Goal: Task Accomplishment & Management: Complete application form

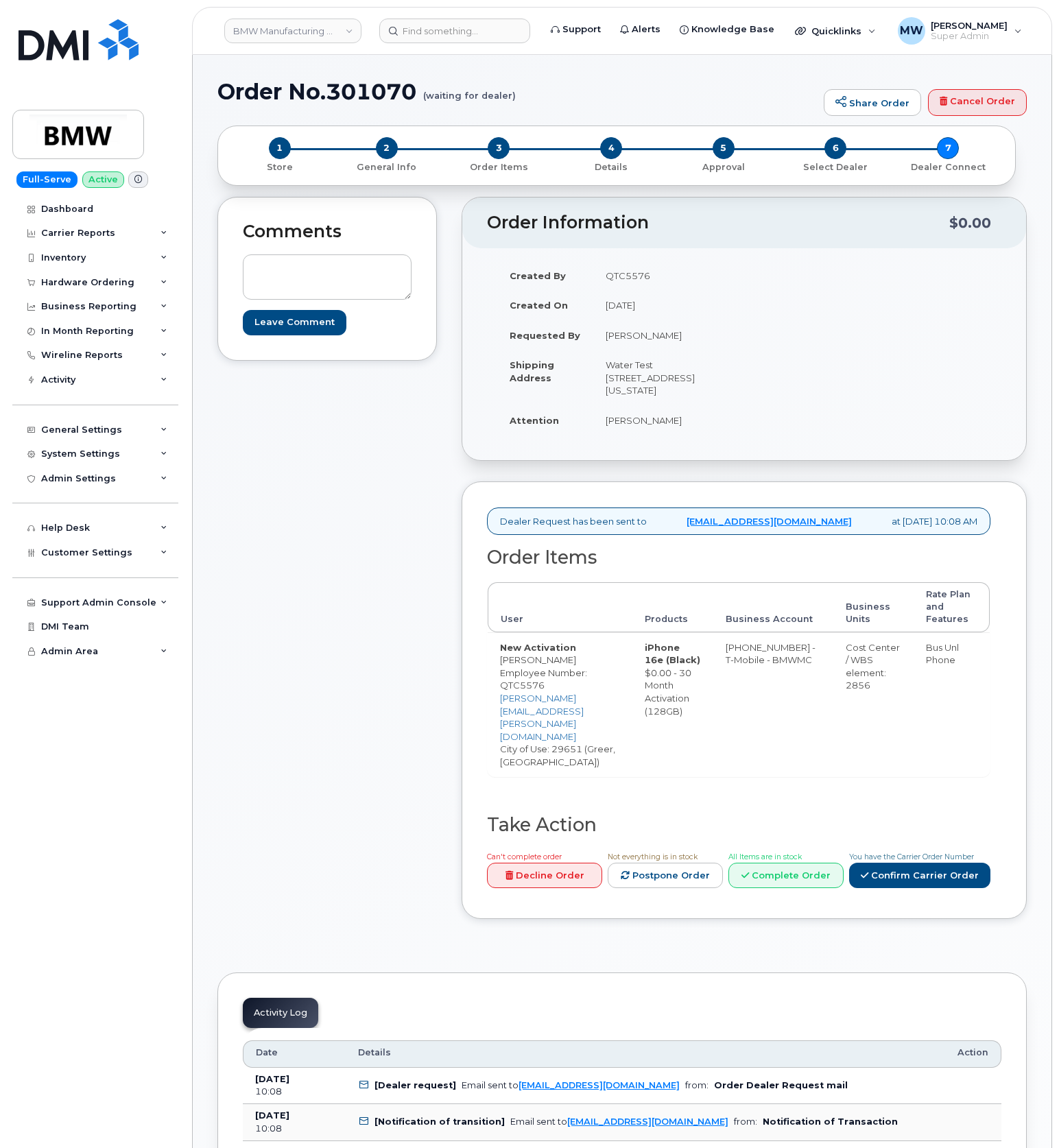
click at [958, 867] on div "Can't complete order Decline Order Not everything is in stock Postpone Order Al…" at bounding box center [736, 872] width 509 height 44
click at [953, 863] on link "Confirm Carrier Order" at bounding box center [920, 875] width 141 height 25
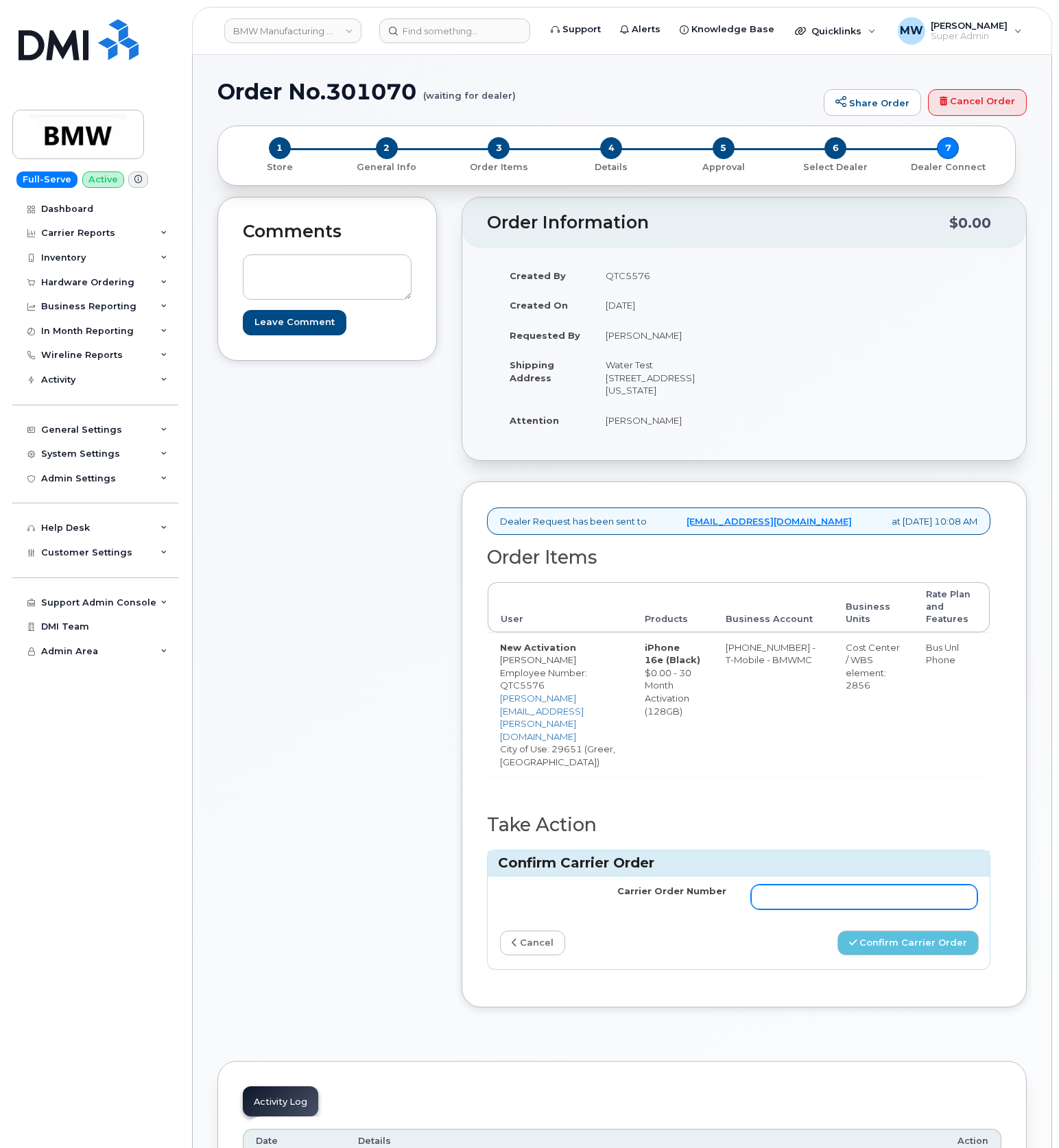
click at [846, 885] on input "Carrier Order Number" at bounding box center [863, 897] width 226 height 25
paste input "771922636"
type input "771922636"
click at [879, 931] on button "Confirm Carrier Order" at bounding box center [908, 943] width 141 height 25
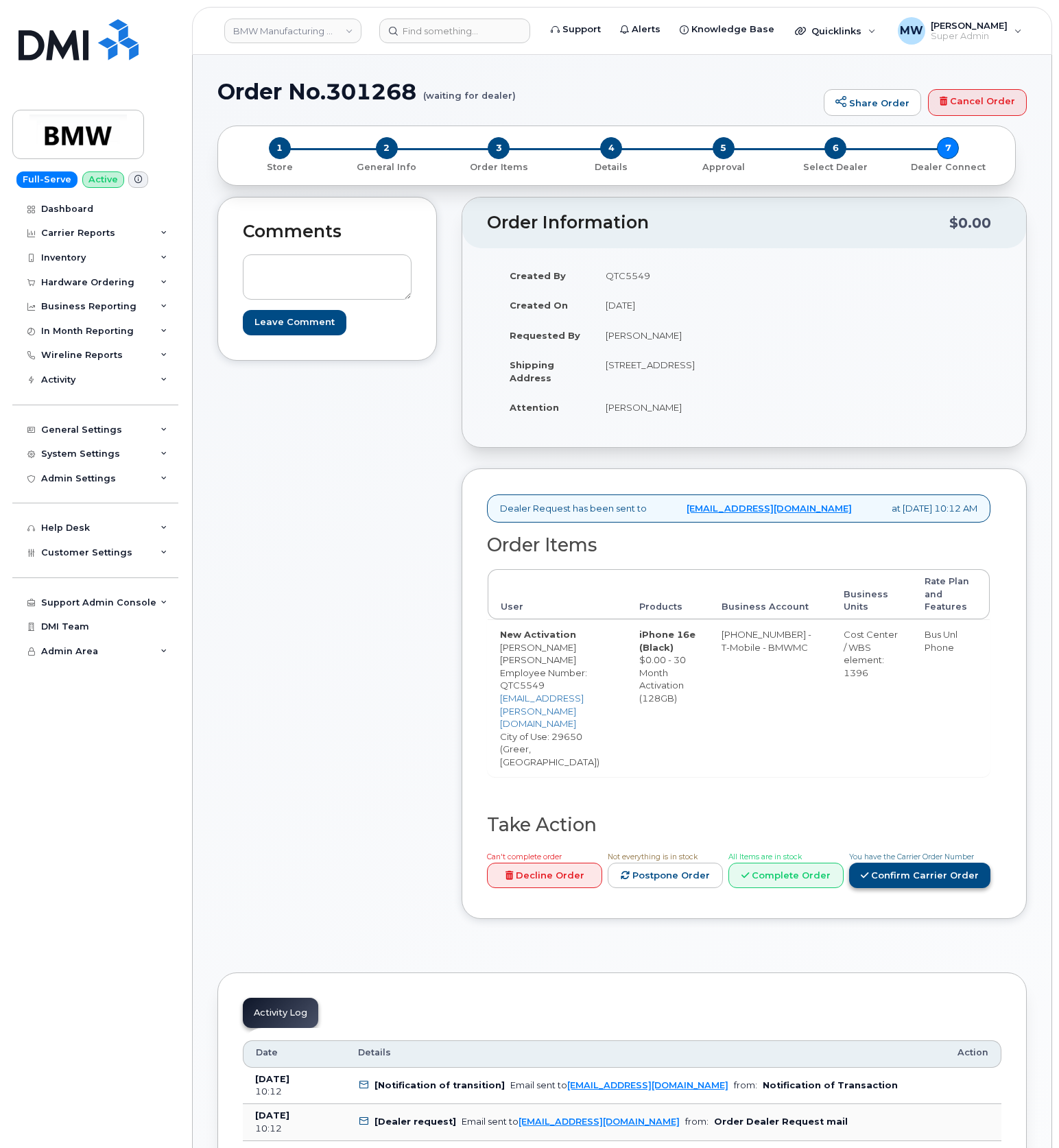
click at [917, 863] on link "Confirm Carrier Order" at bounding box center [920, 875] width 141 height 25
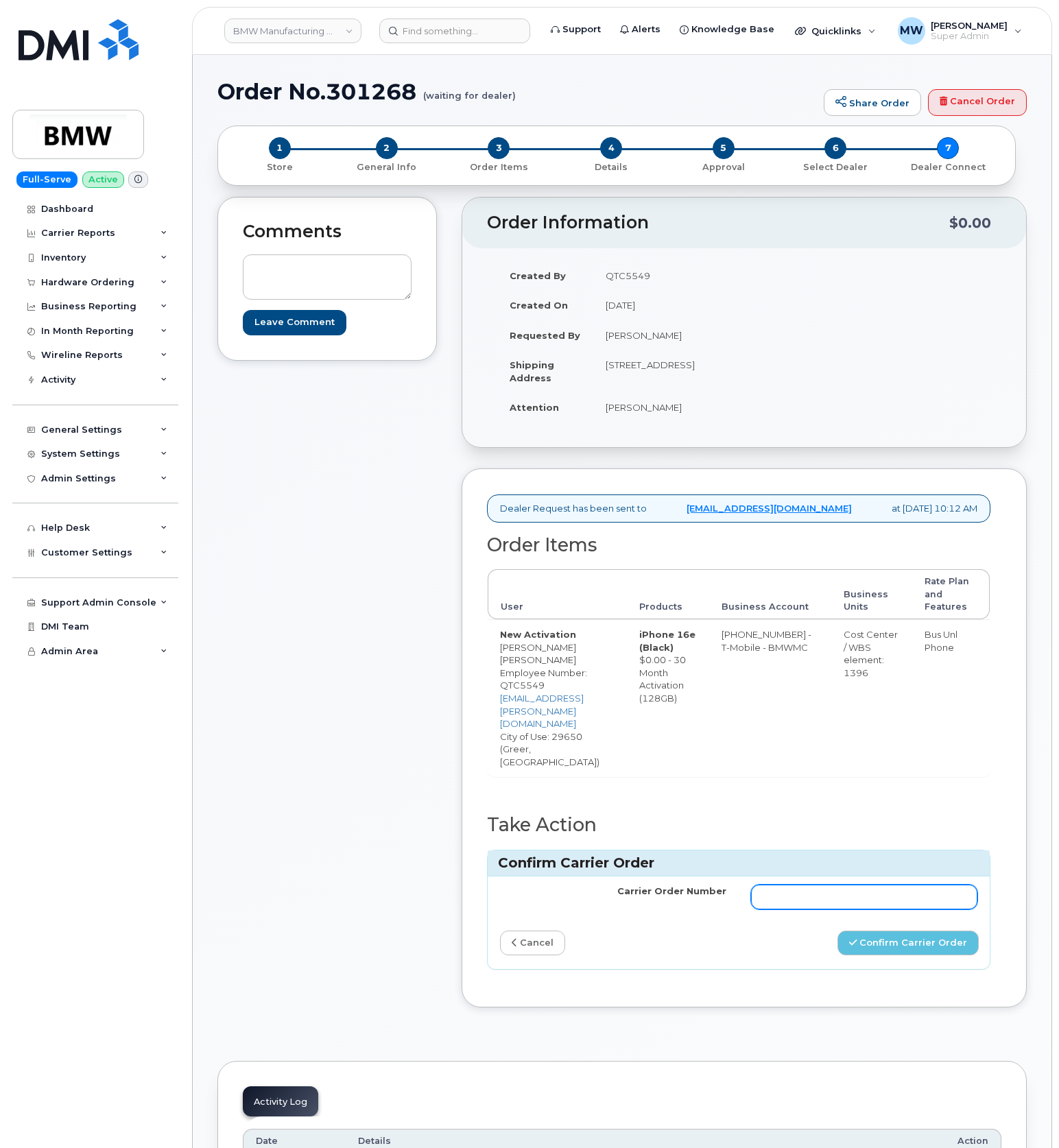
click at [871, 885] on input "Carrier Order Number" at bounding box center [863, 897] width 226 height 25
paste input "771922758"
type input "771922758"
click at [901, 931] on button "Confirm Carrier Order" at bounding box center [908, 943] width 141 height 25
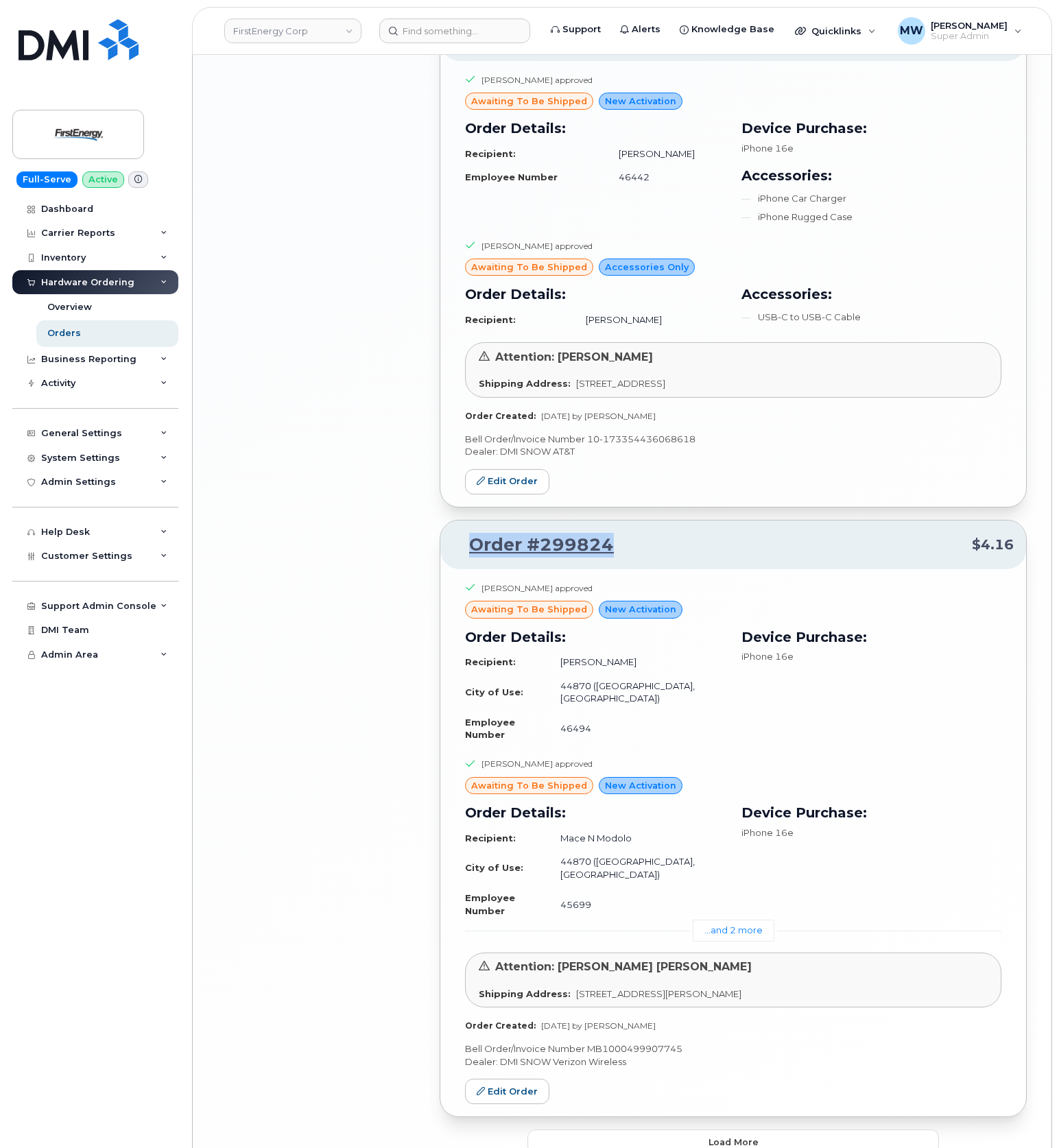
scroll to position [2770, 0]
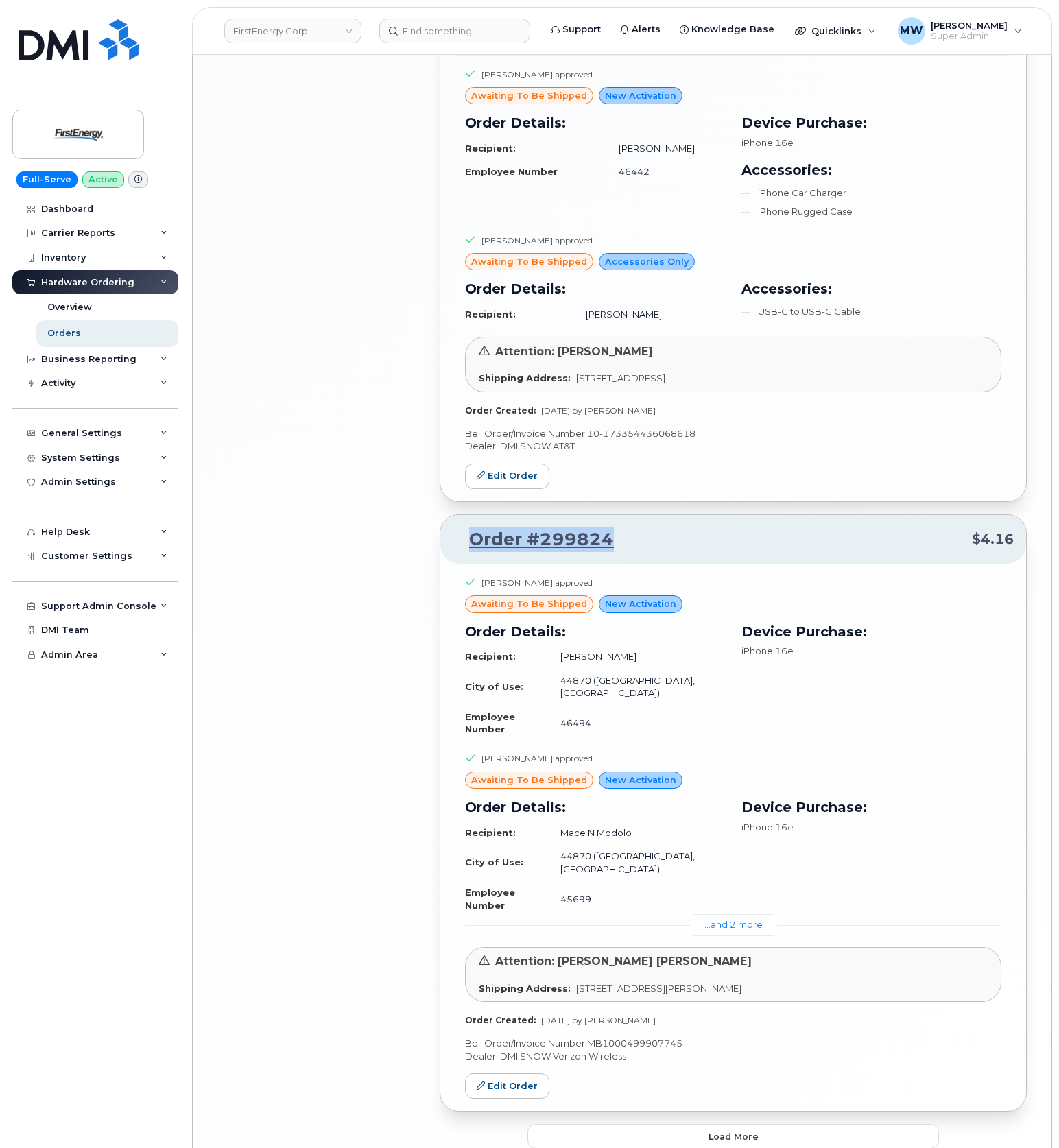
click at [634, 528] on p "Order #299824 $4.16" at bounding box center [734, 540] width 561 height 25
drag, startPoint x: 632, startPoint y: 513, endPoint x: 464, endPoint y: 515, distance: 168.0
click at [464, 528] on p "Order #299824 $4.16" at bounding box center [734, 540] width 561 height 25
copy link "Order #299824"
click at [755, 1131] on span "Load more" at bounding box center [734, 1137] width 50 height 13
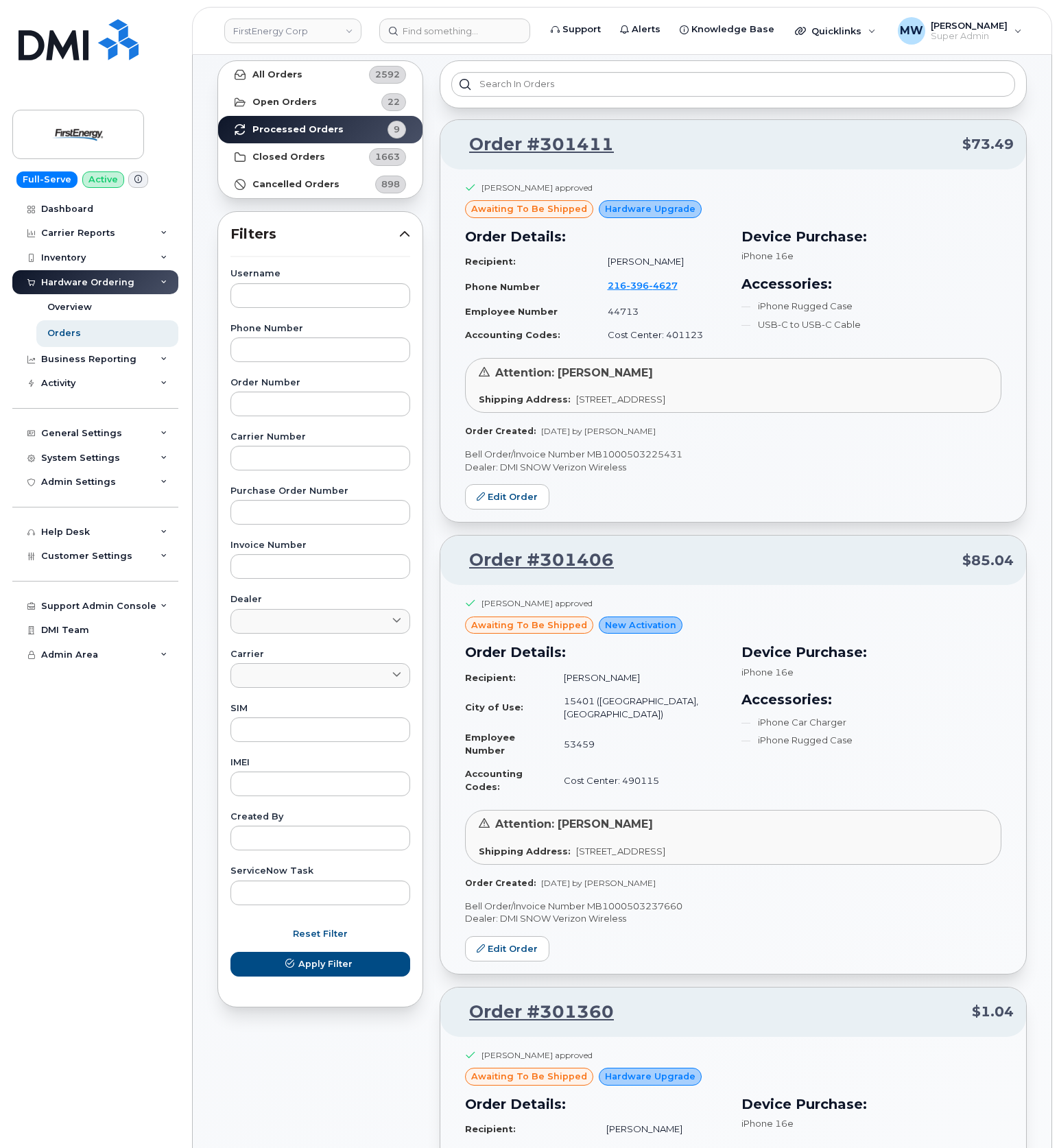
scroll to position [0, 0]
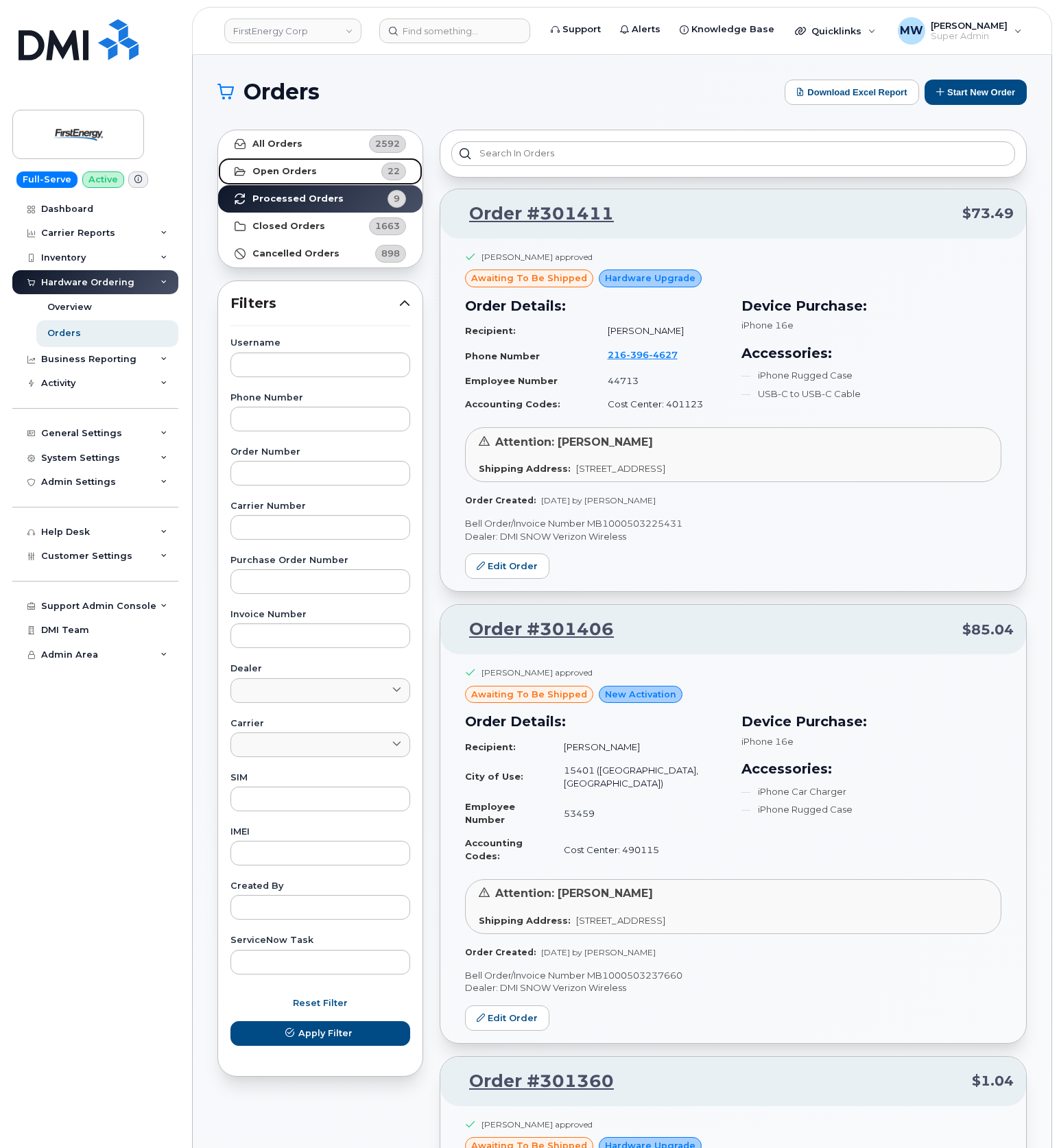
click at [317, 167] on link "Open Orders 22" at bounding box center [319, 171] width 204 height 28
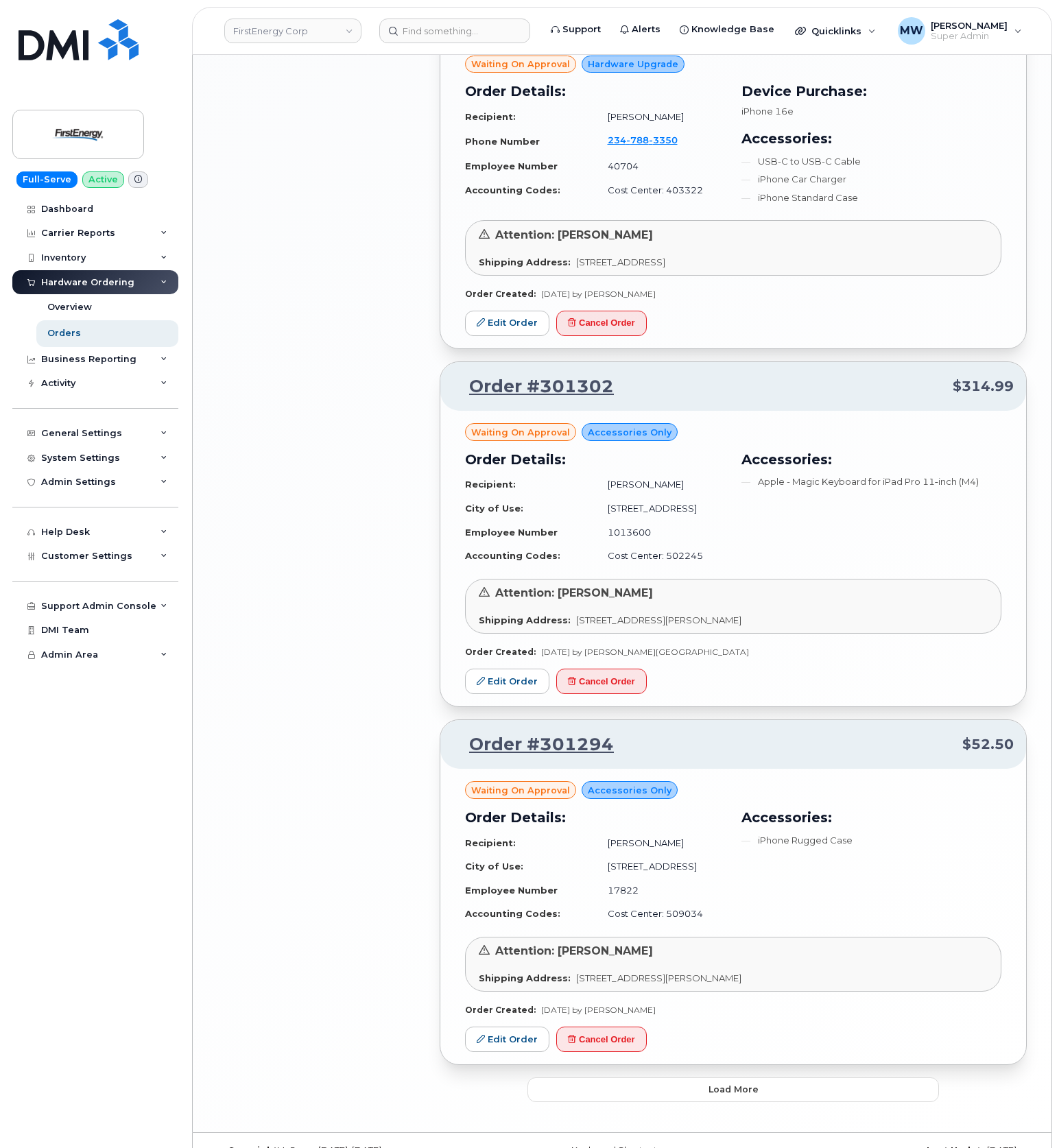
scroll to position [2234, 0]
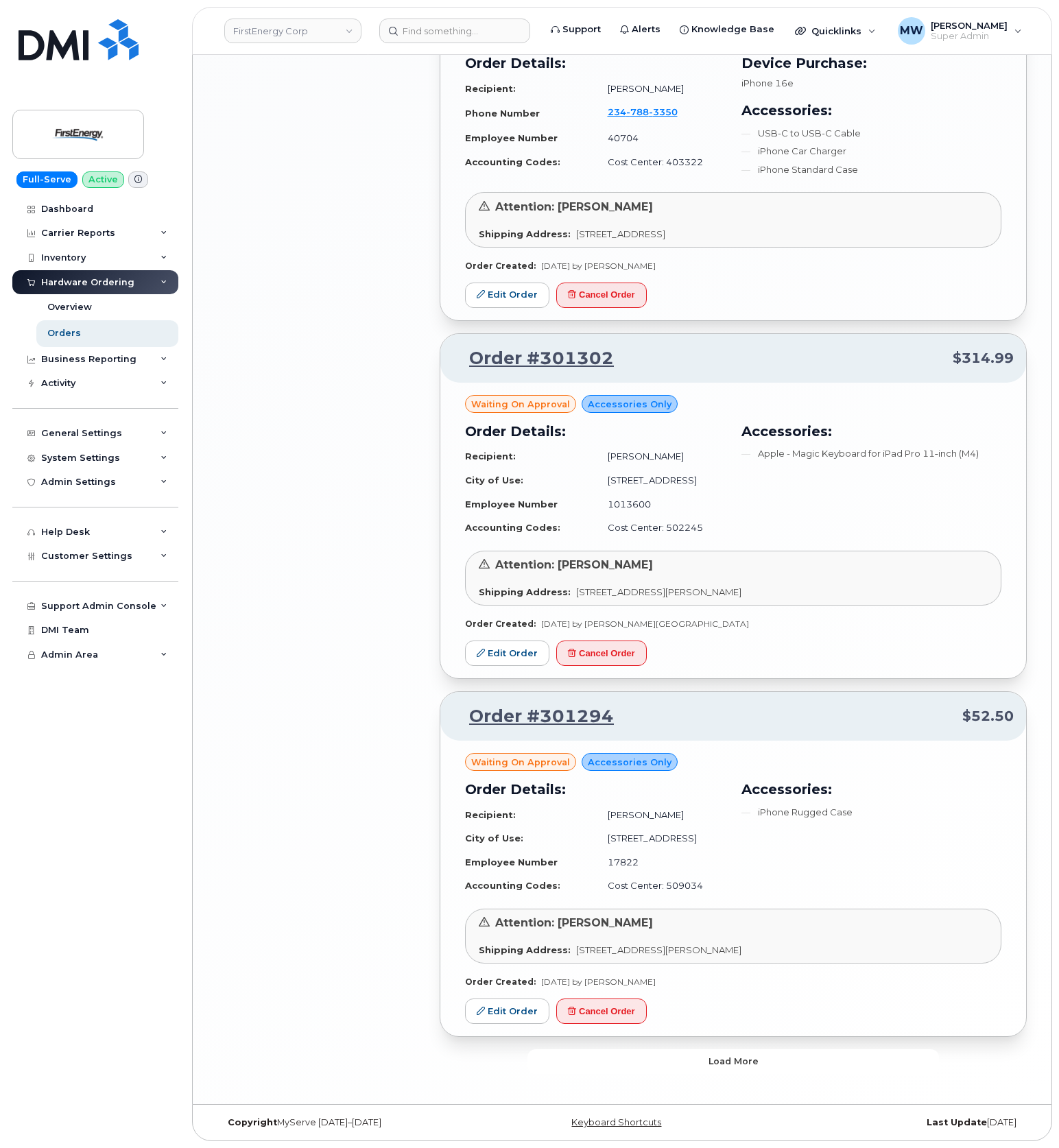
drag, startPoint x: 813, startPoint y: 1056, endPoint x: 818, endPoint y: 1032, distance: 24.5
click at [810, 1053] on button "Load more" at bounding box center [733, 1061] width 411 height 25
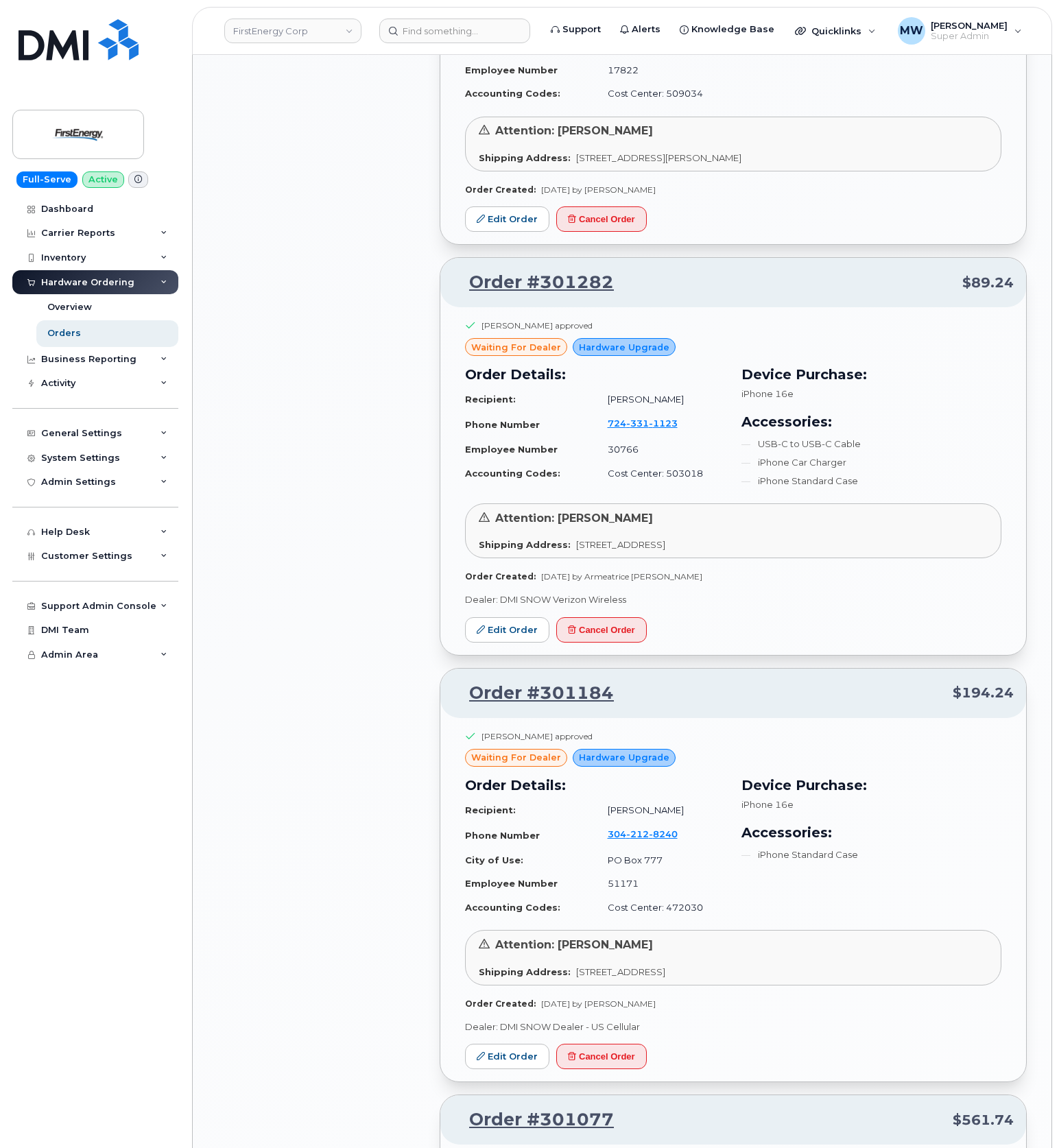
scroll to position [3149, 0]
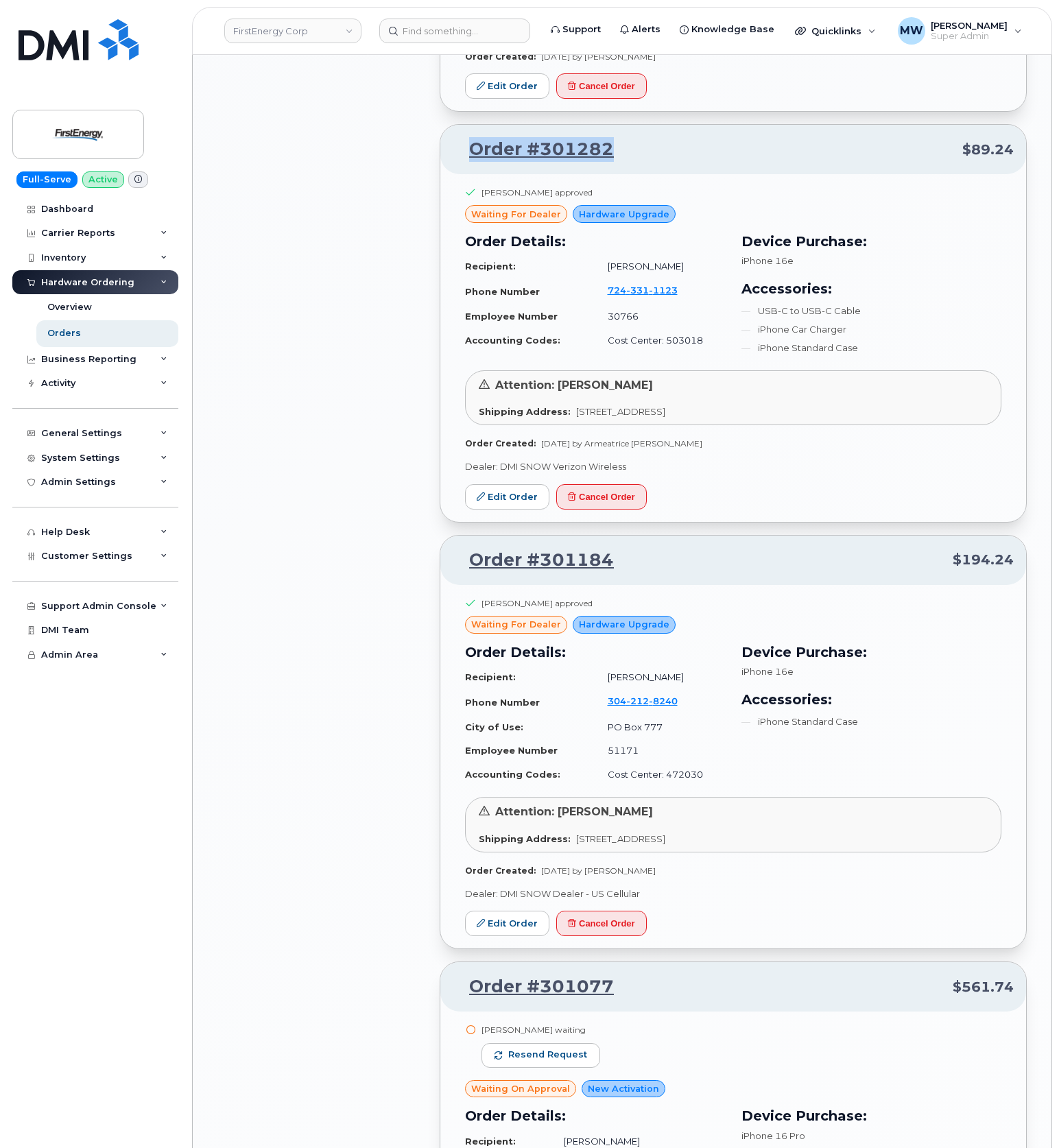
drag, startPoint x: 623, startPoint y: 168, endPoint x: 470, endPoint y: 173, distance: 153.1
click at [472, 162] on p "Order #301282 $89.24" at bounding box center [734, 149] width 561 height 25
copy link "Order #301282"
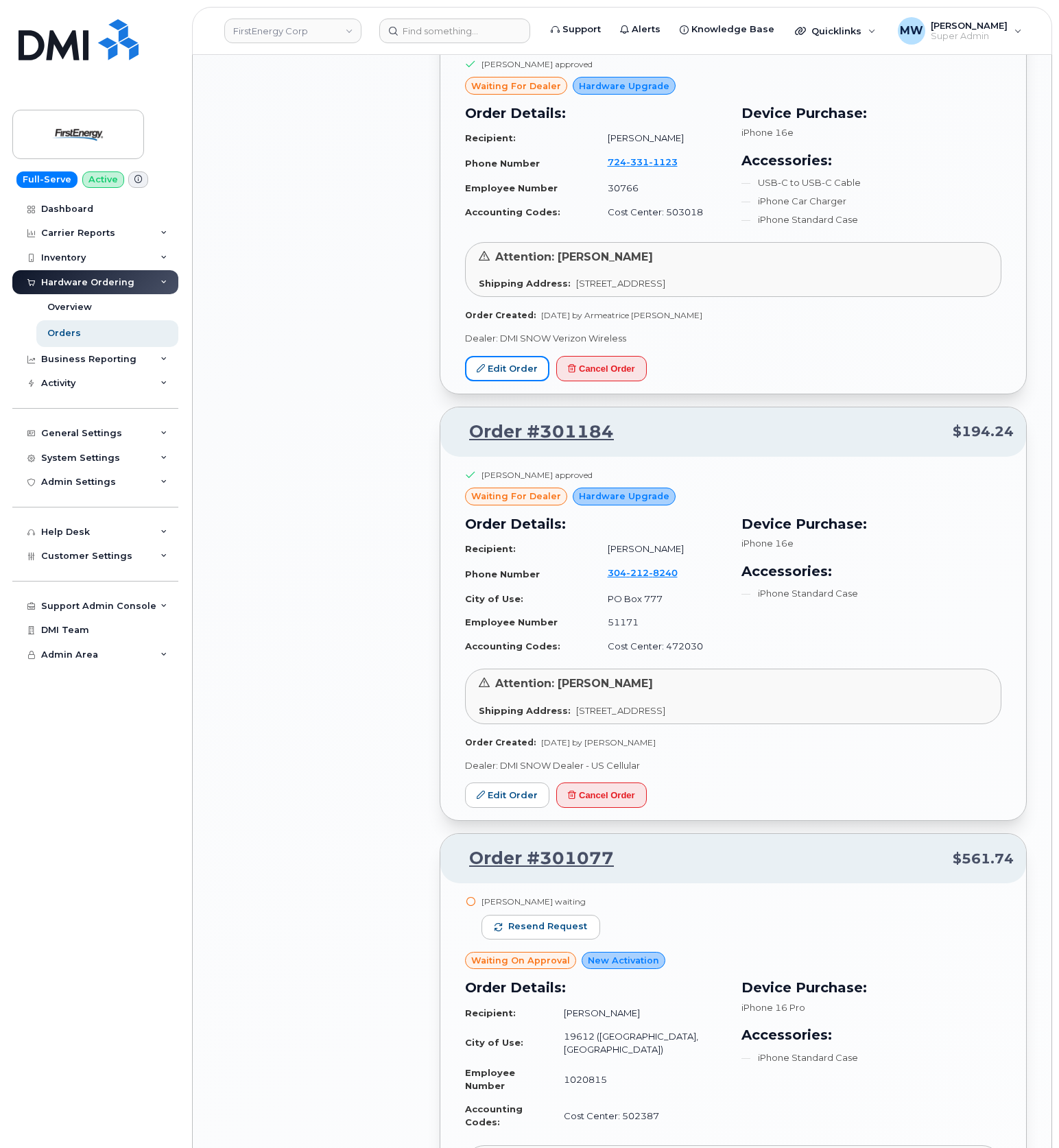
scroll to position [3332, 0]
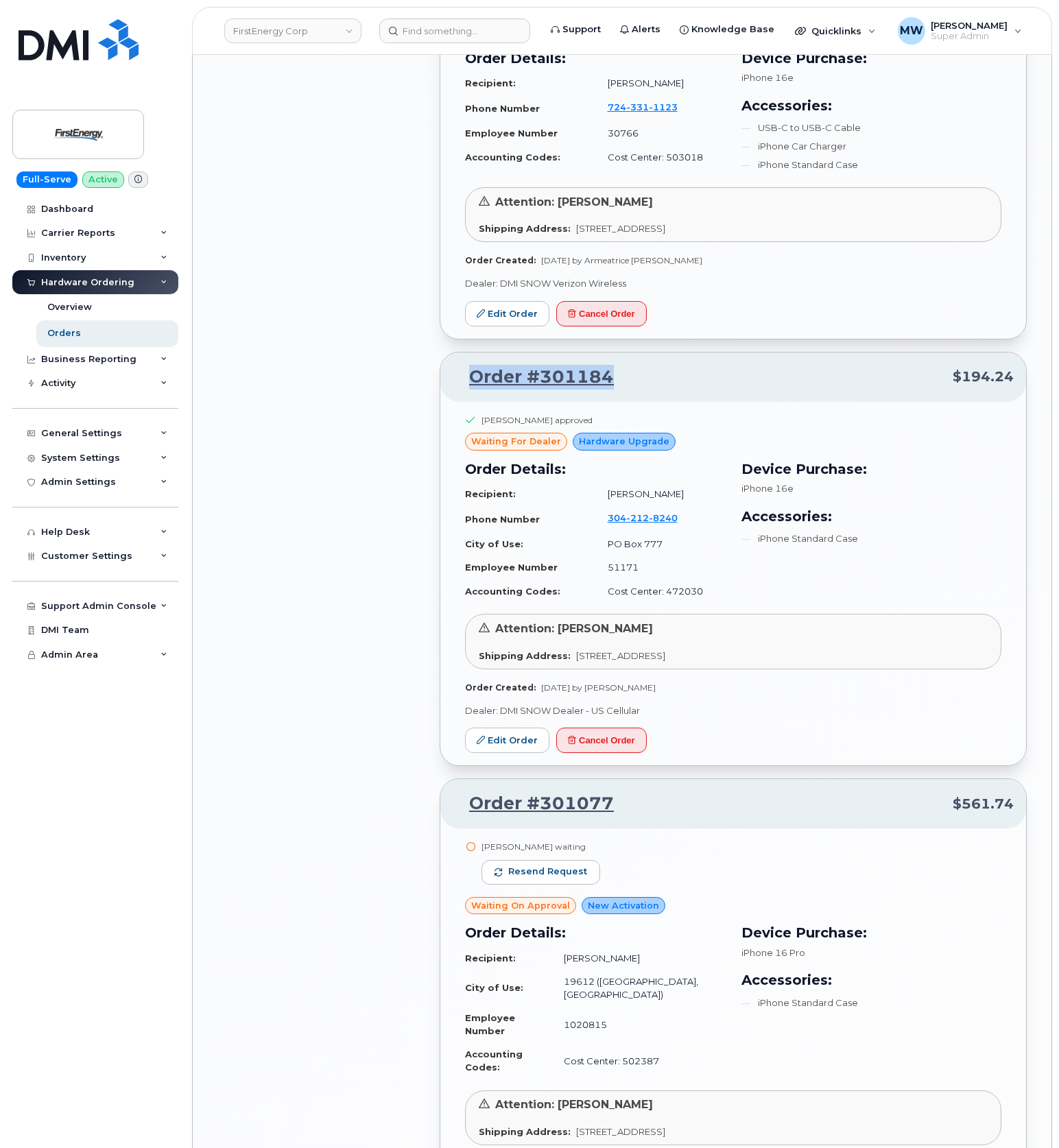
drag, startPoint x: 632, startPoint y: 396, endPoint x: 440, endPoint y: 410, distance: 192.5
click at [440, 410] on div "Order #301184 $194.24 Joshua R Hendricks approved waiting for dealer Hardware U…" at bounding box center [734, 559] width 587 height 414
copy link "Order #301184"
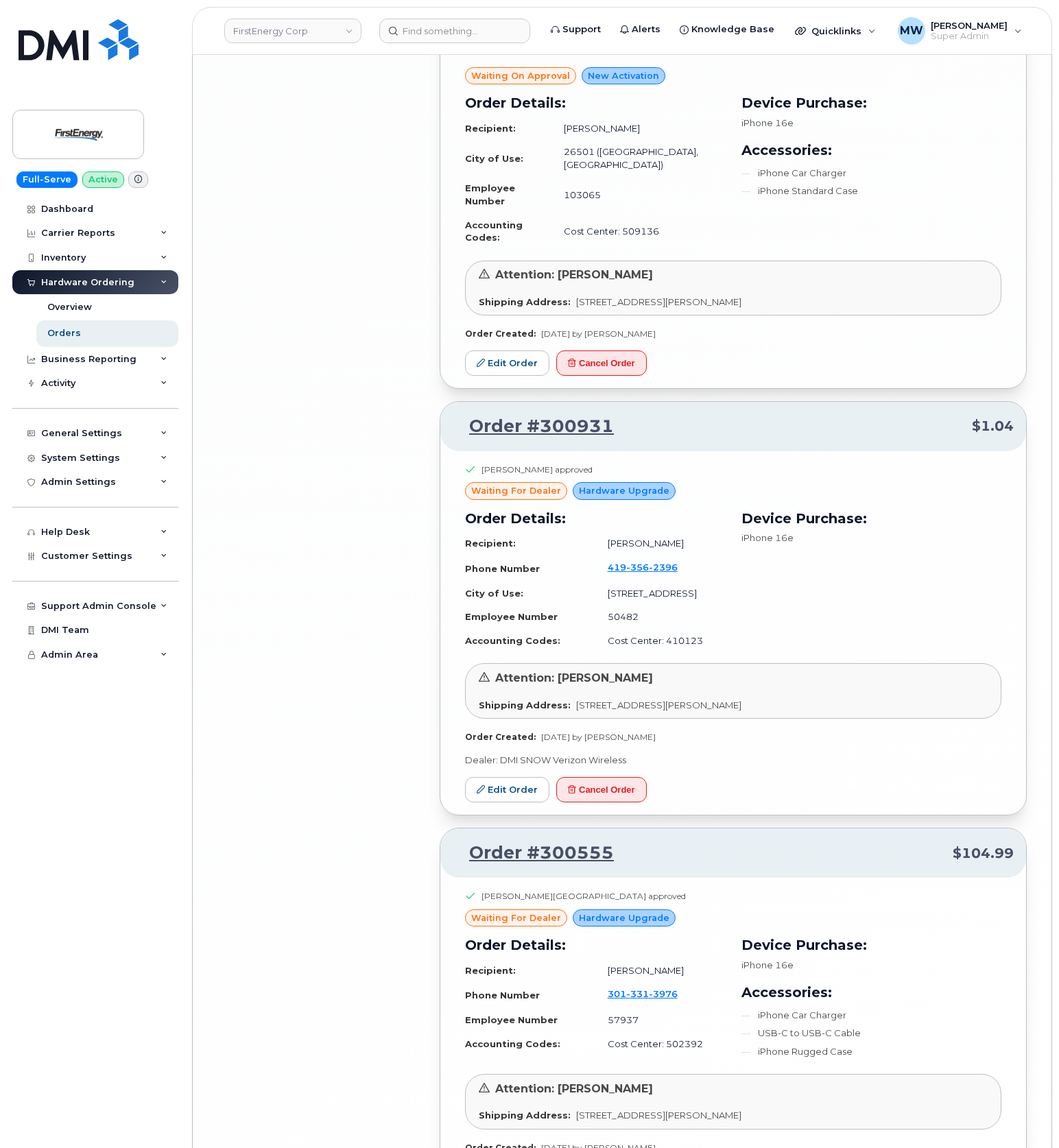
scroll to position [5528, 0]
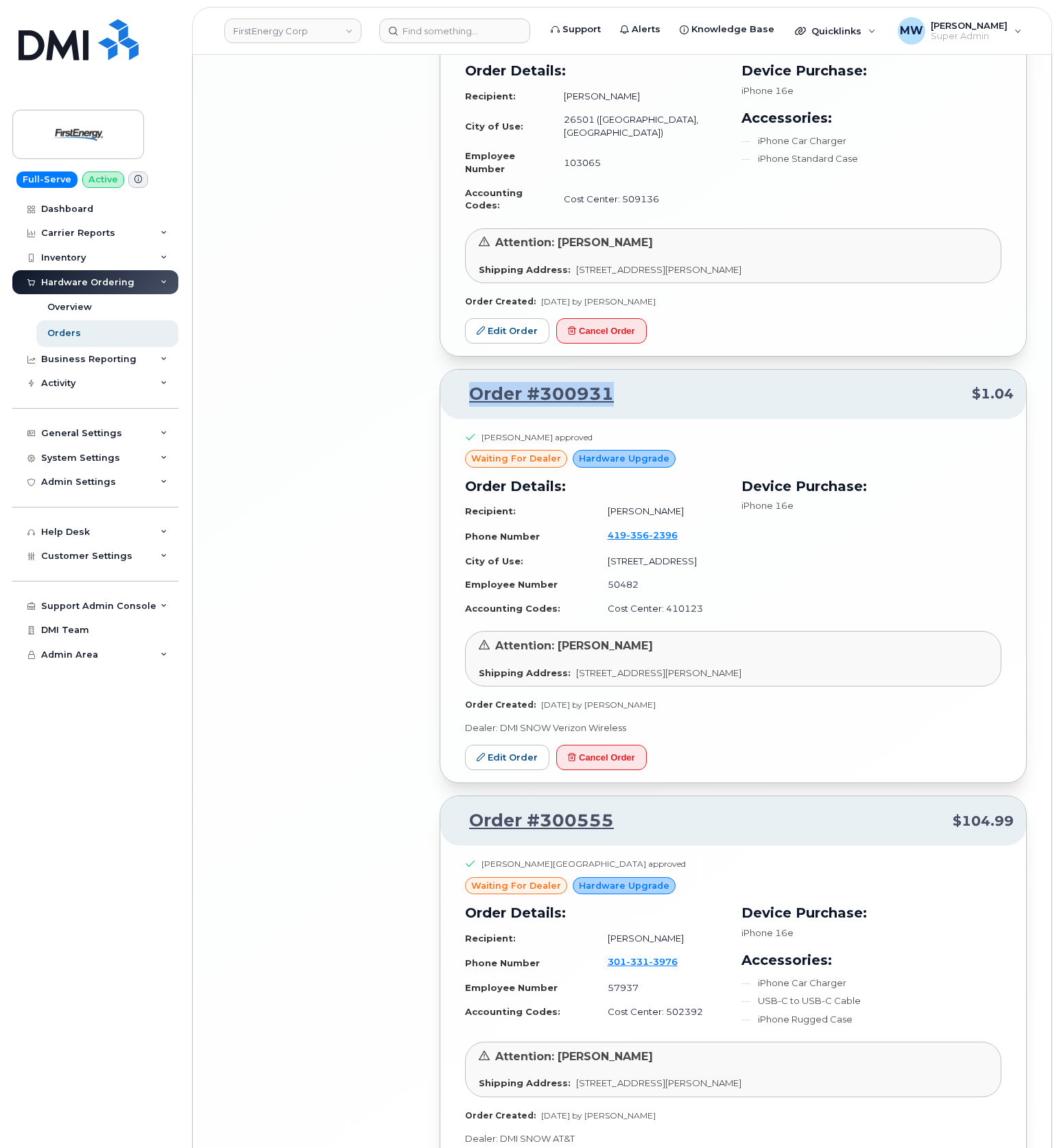
drag, startPoint x: 642, startPoint y: 332, endPoint x: 469, endPoint y: 342, distance: 173.3
click at [469, 382] on p "Order #300931 $1.04" at bounding box center [734, 394] width 561 height 25
copy link "Order #300931"
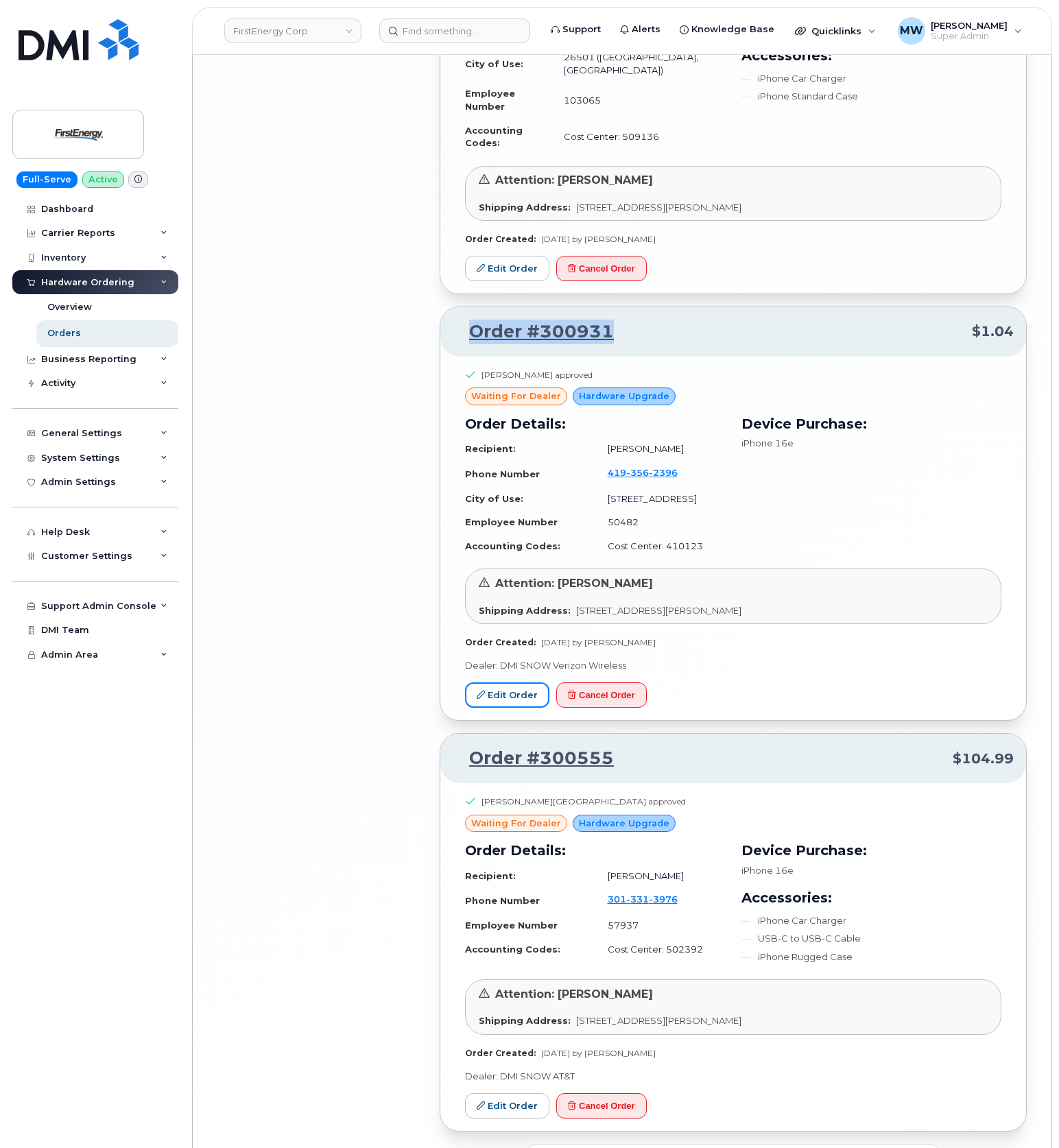
scroll to position [5631, 0]
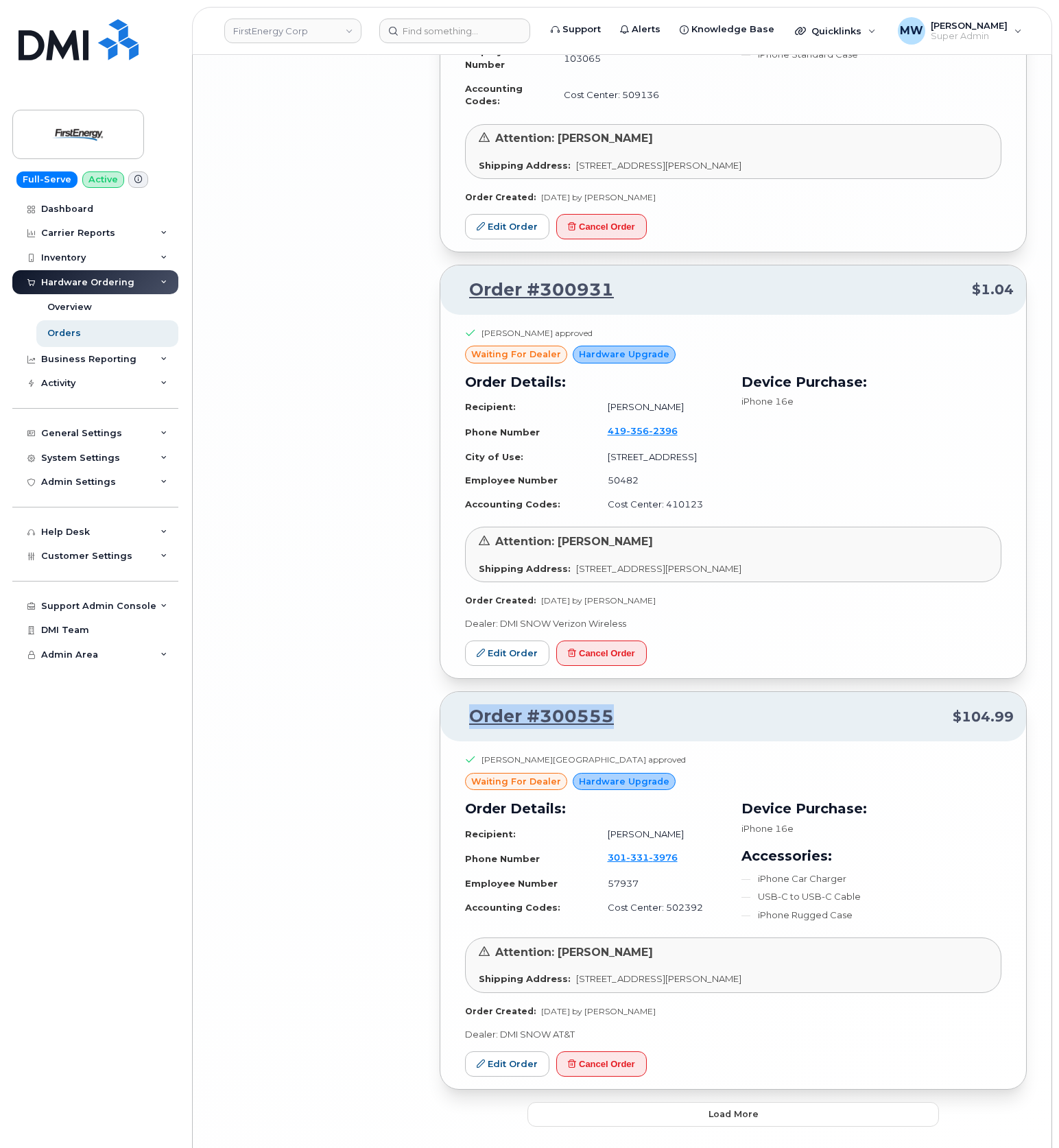
drag, startPoint x: 650, startPoint y: 678, endPoint x: 467, endPoint y: 675, distance: 183.0
click at [473, 692] on div "Order #300555 $104.99" at bounding box center [733, 717] width 585 height 50
copy link "Order #300555"
click at [729, 1102] on button "Load more" at bounding box center [733, 1114] width 411 height 25
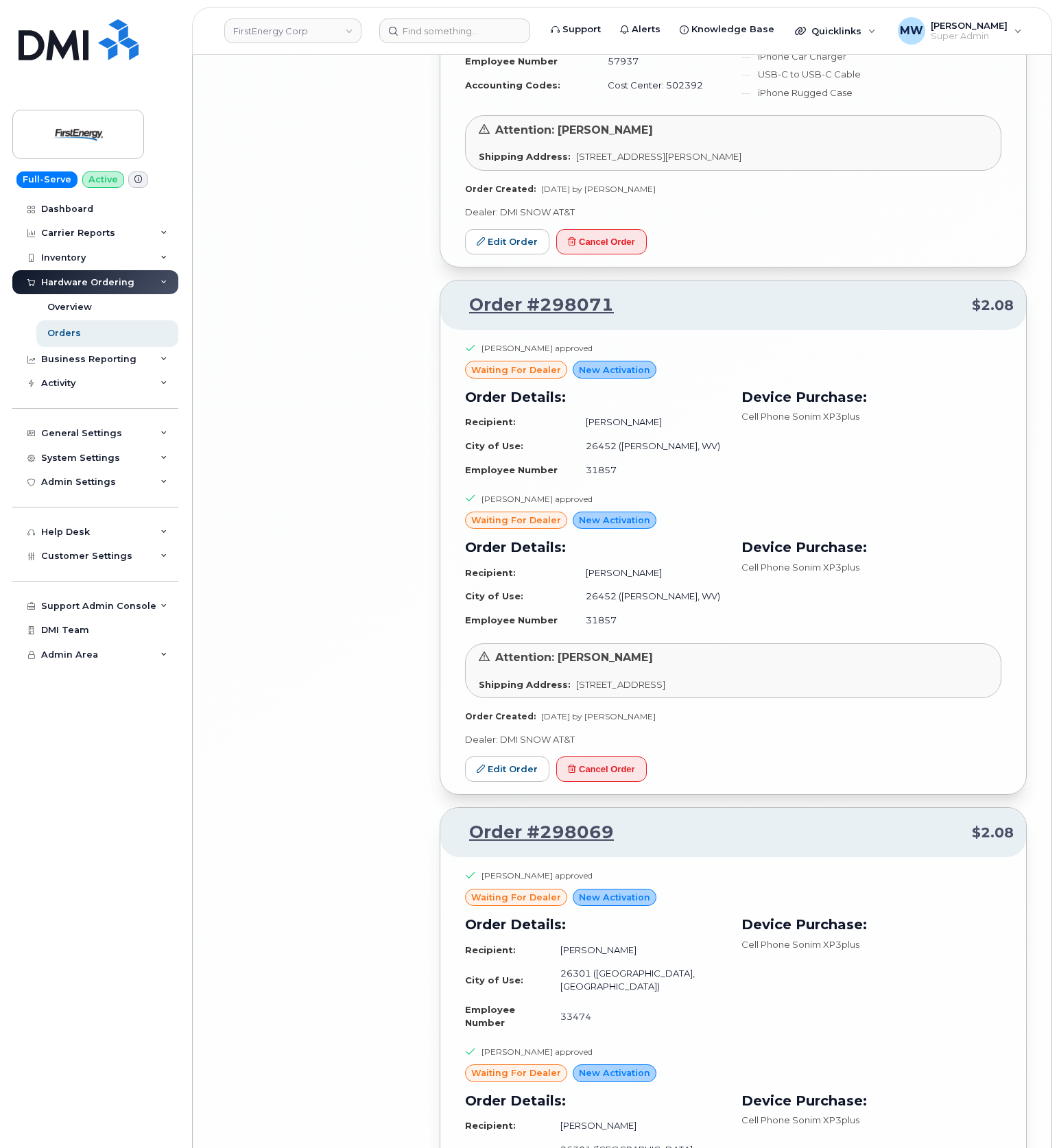
scroll to position [6455, 0]
drag, startPoint x: 630, startPoint y: 254, endPoint x: 468, endPoint y: 242, distance: 162.4
click at [468, 293] on p "Order #298071 $2.08" at bounding box center [734, 305] width 561 height 25
copy link "Order #298071"
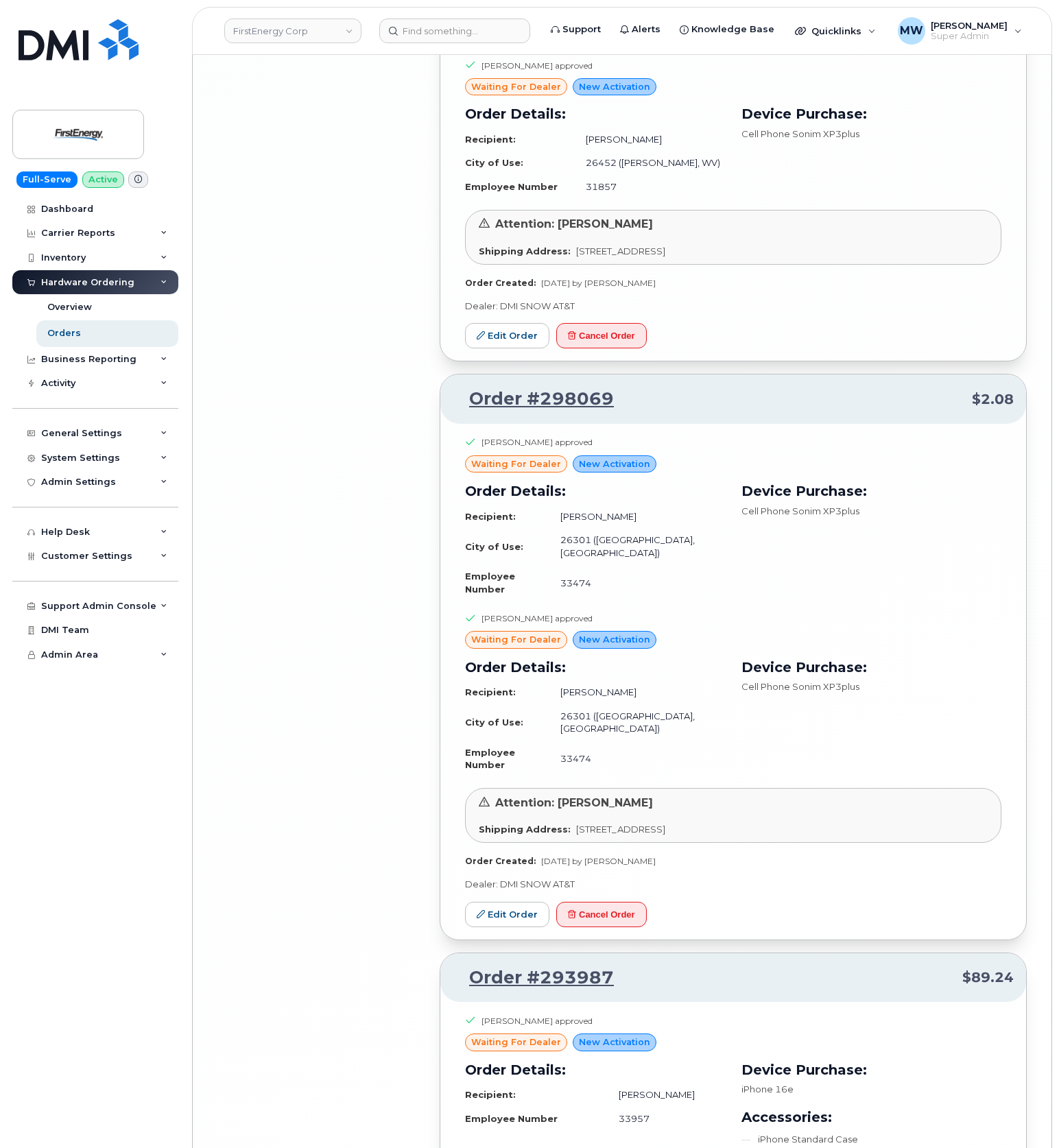
scroll to position [6913, 0]
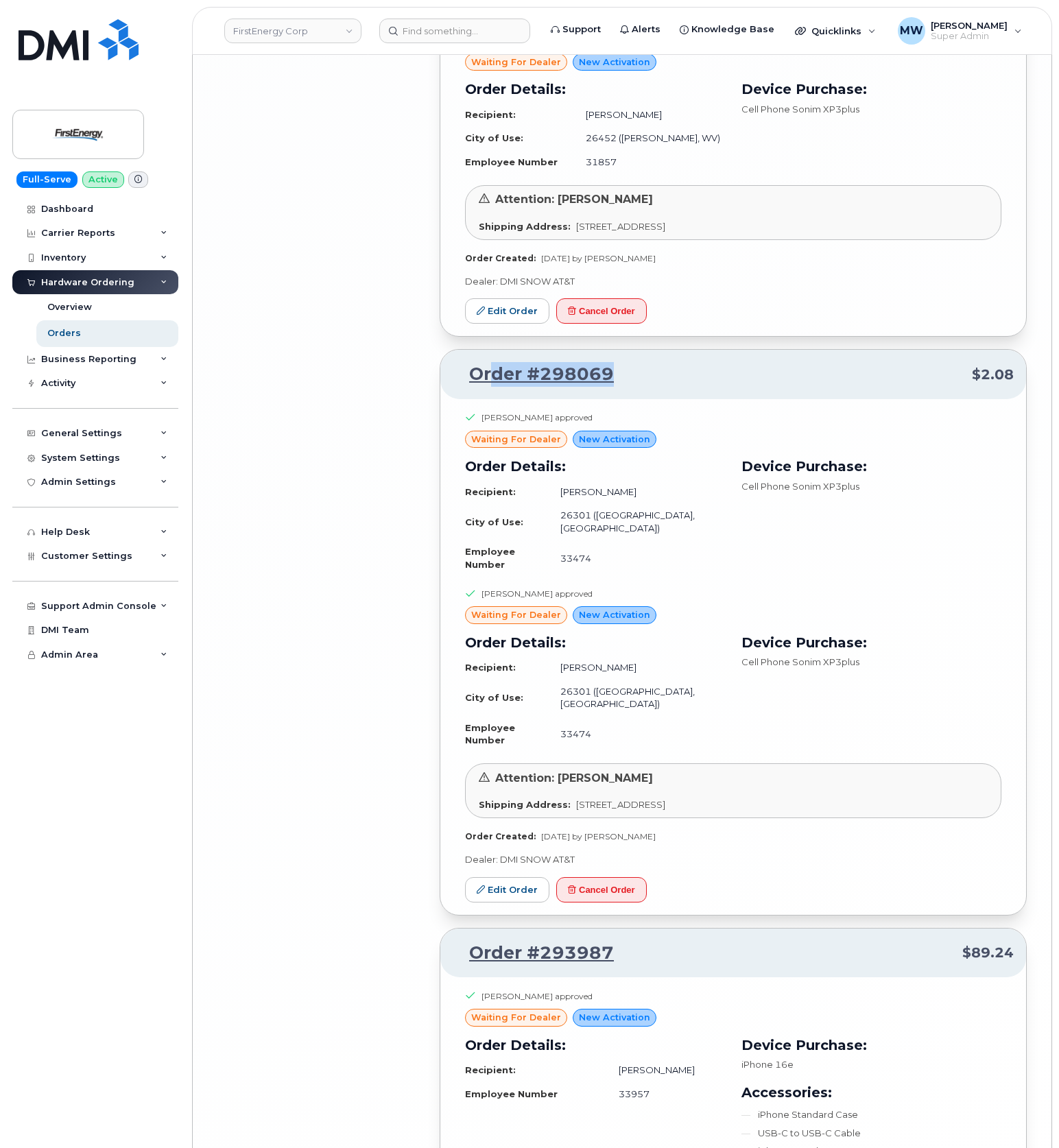
drag, startPoint x: 626, startPoint y: 317, endPoint x: 482, endPoint y: 339, distance: 145.7
click at [492, 362] on p "Order #298069 $2.08" at bounding box center [734, 374] width 561 height 25
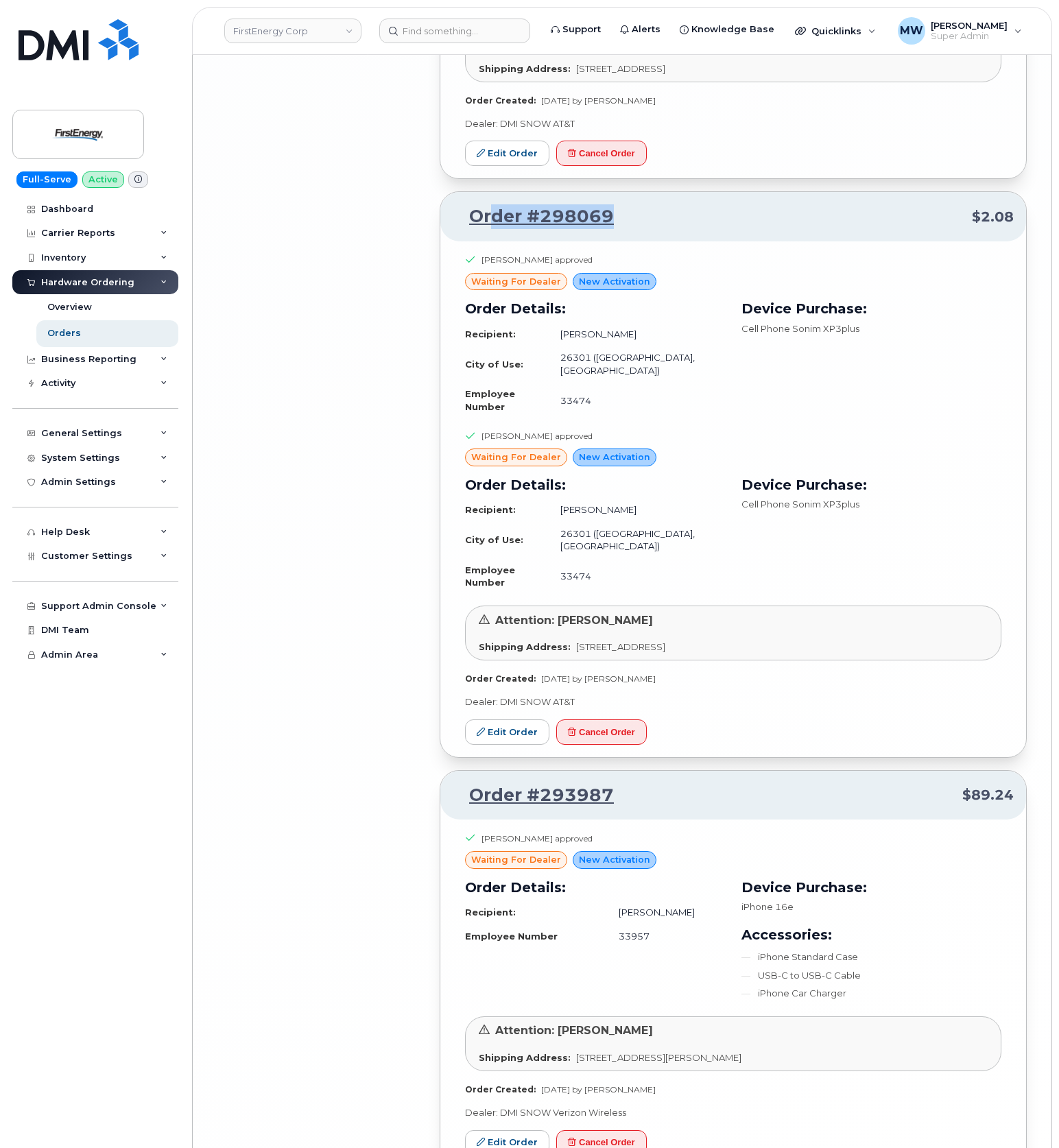
scroll to position [7073, 0]
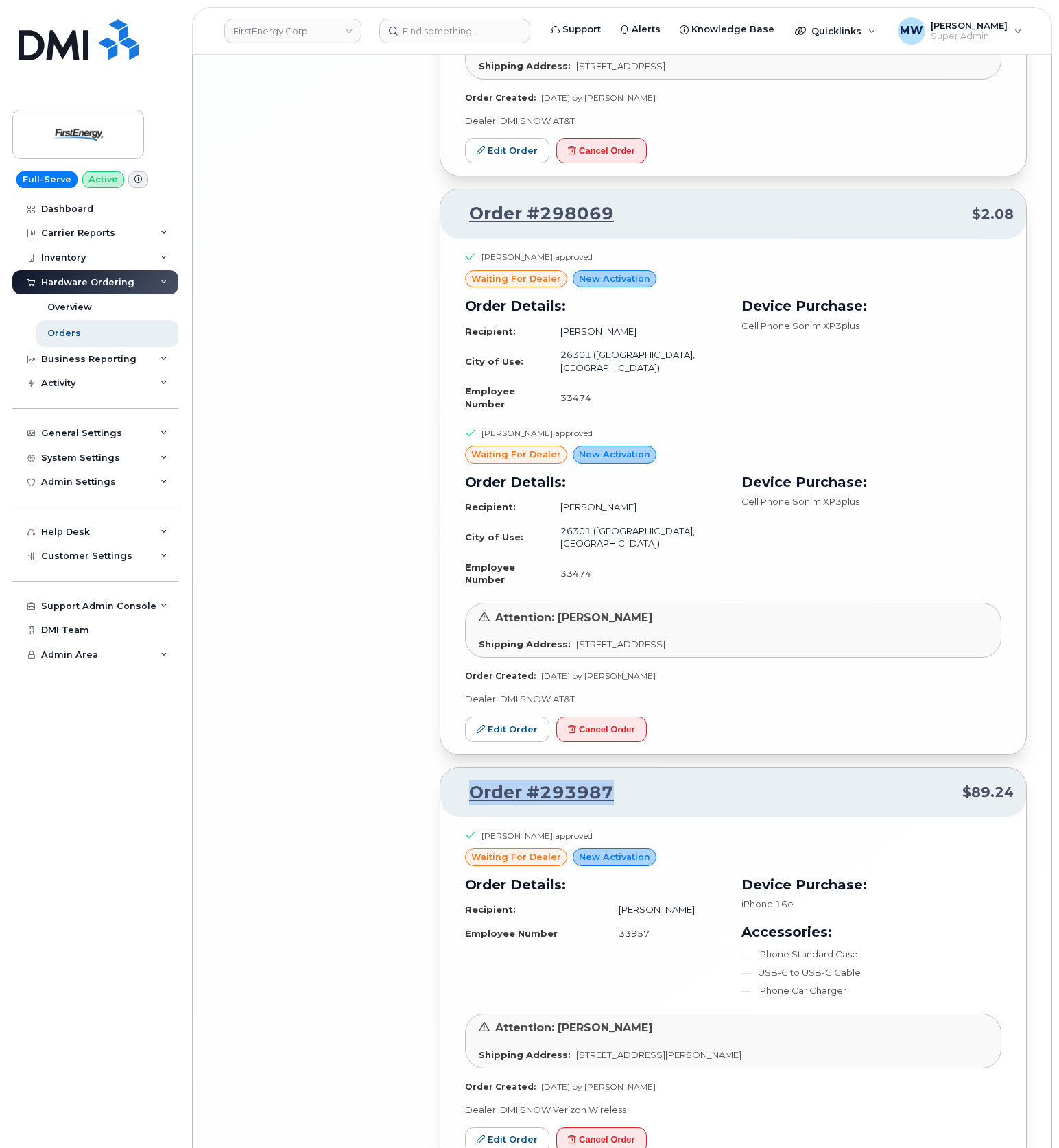
drag, startPoint x: 628, startPoint y: 701, endPoint x: 470, endPoint y: 695, distance: 158.1
click at [470, 781] on p "Order #293987 $89.24" at bounding box center [734, 793] width 561 height 25
copy link "Order #293987"
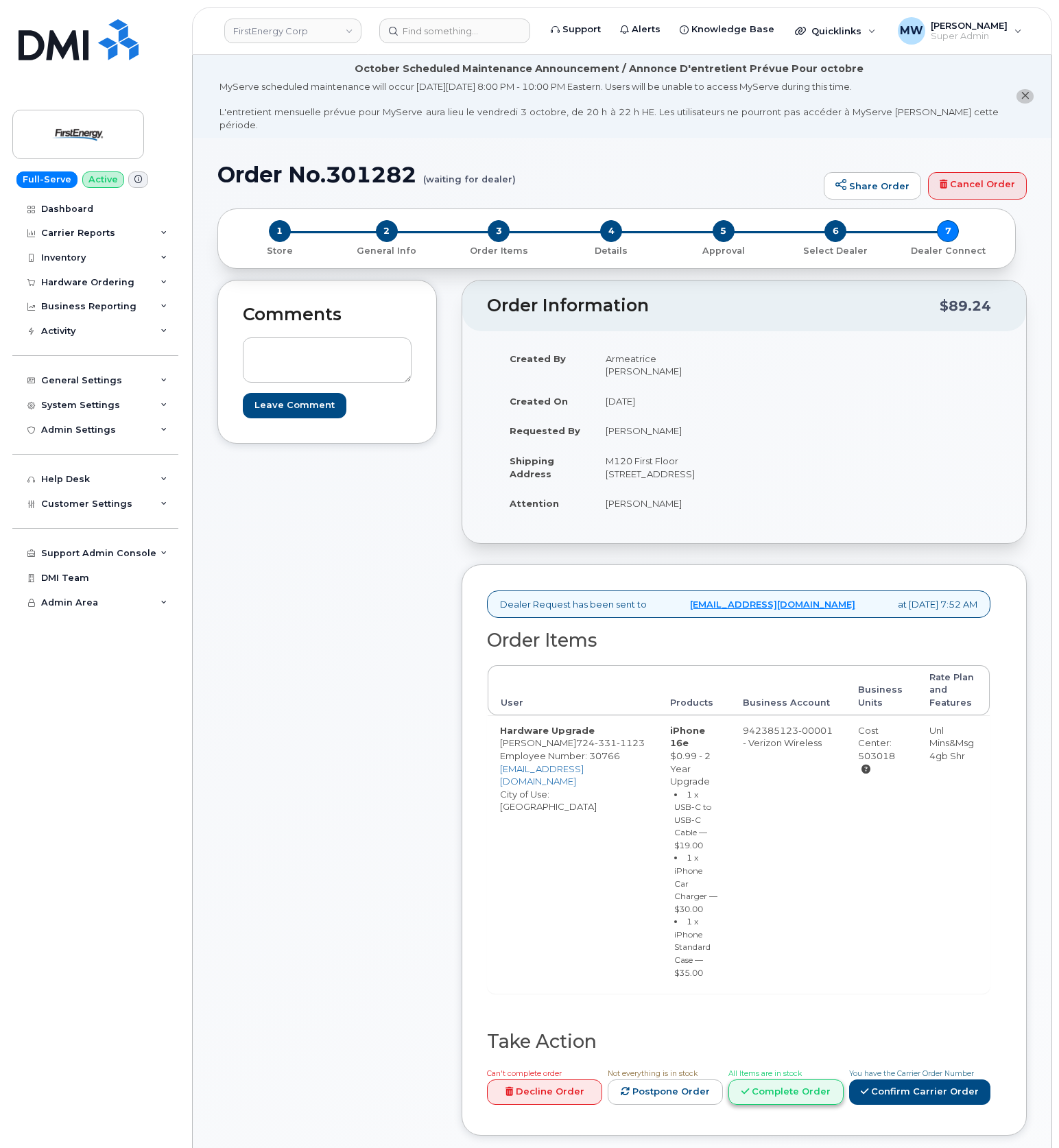
click at [823, 1080] on link "Complete Order" at bounding box center [786, 1092] width 115 height 25
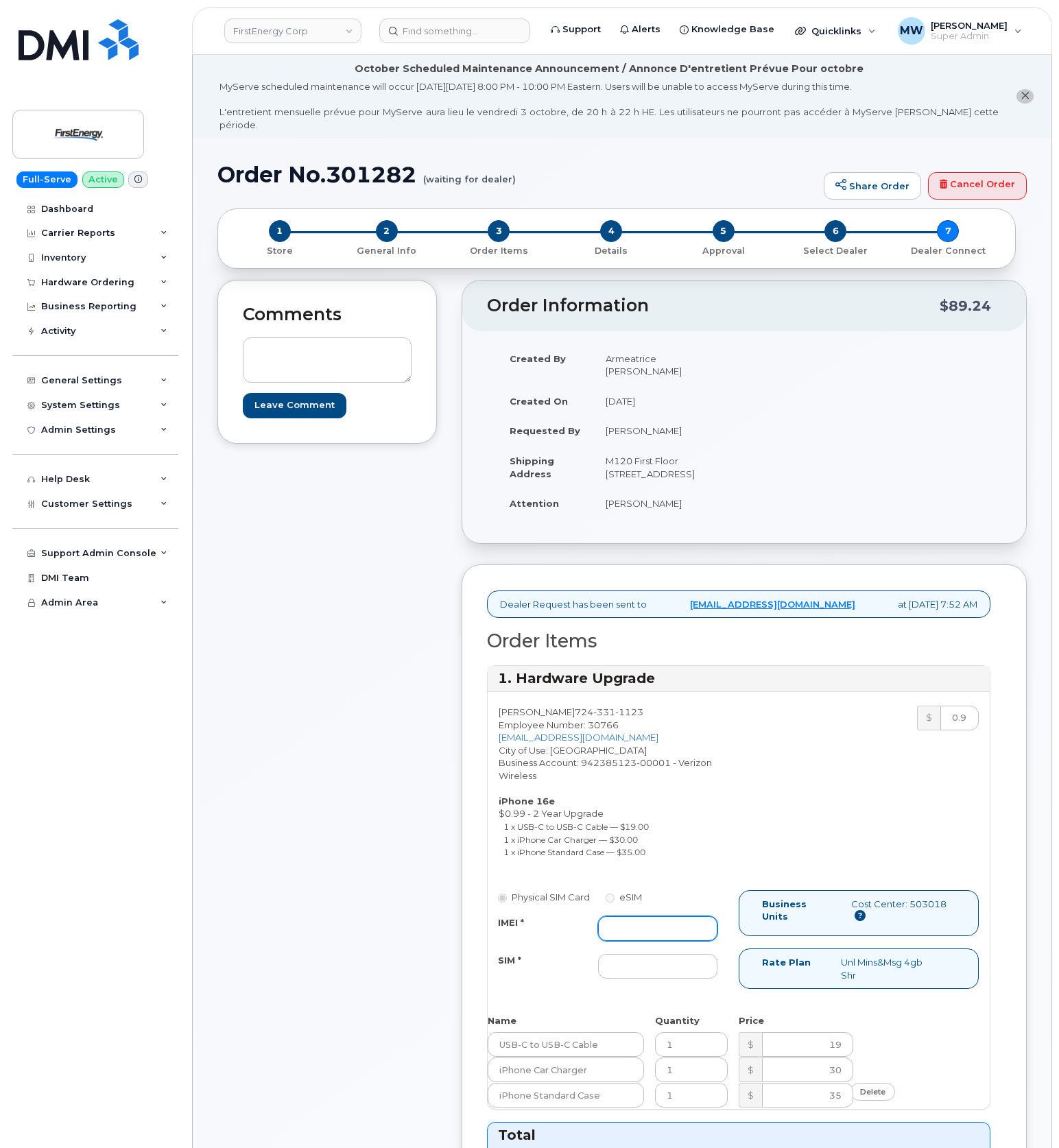
click at [658, 941] on input "IMEI *" at bounding box center [658, 929] width 119 height 25
paste input "356908243909698"
type input "356908243909698"
drag, startPoint x: 657, startPoint y: 977, endPoint x: 678, endPoint y: 956, distance: 29.7
click at [657, 977] on input "SIM *" at bounding box center [658, 966] width 119 height 25
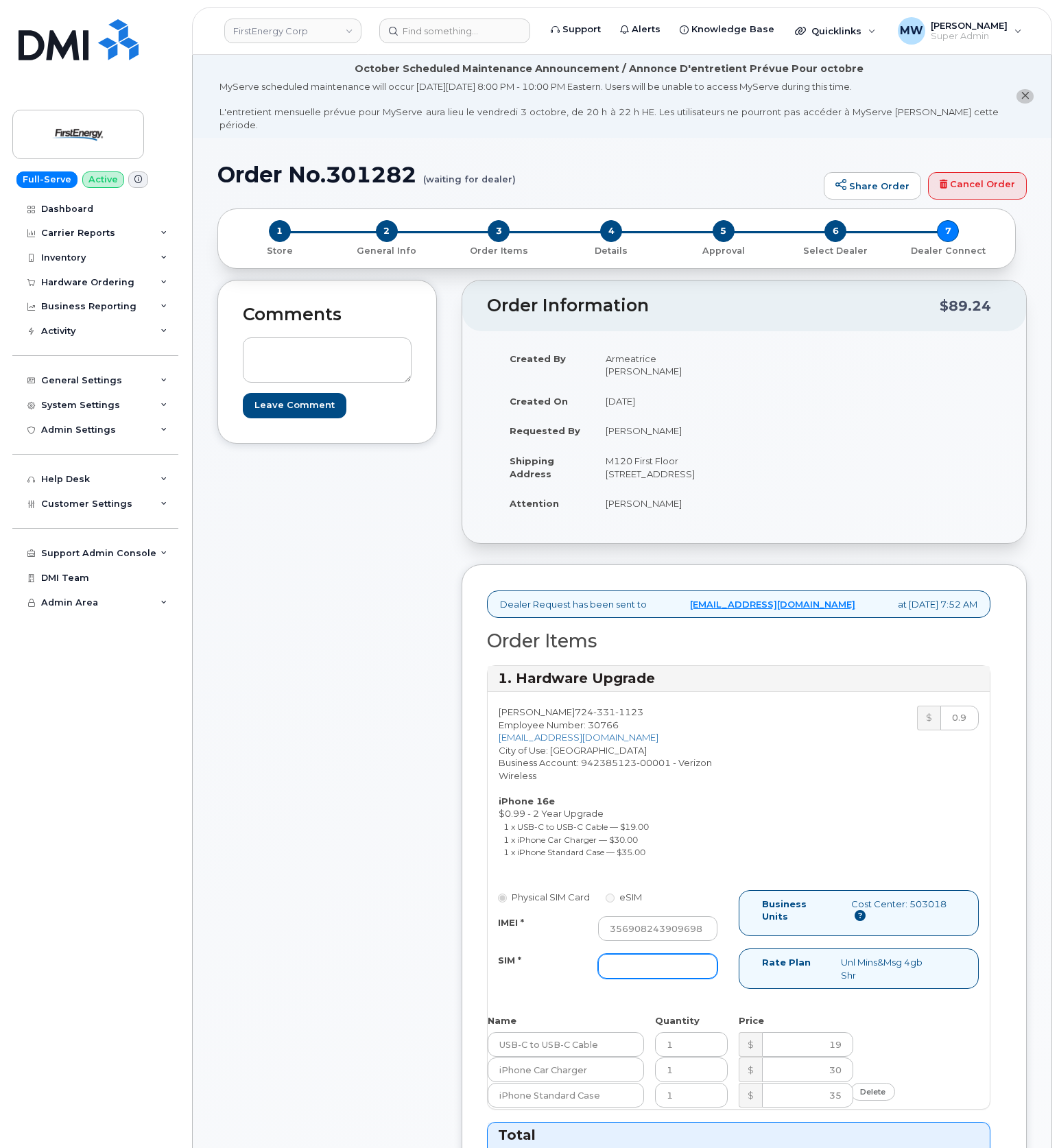
paste input "[TECHNICAL_ID]"
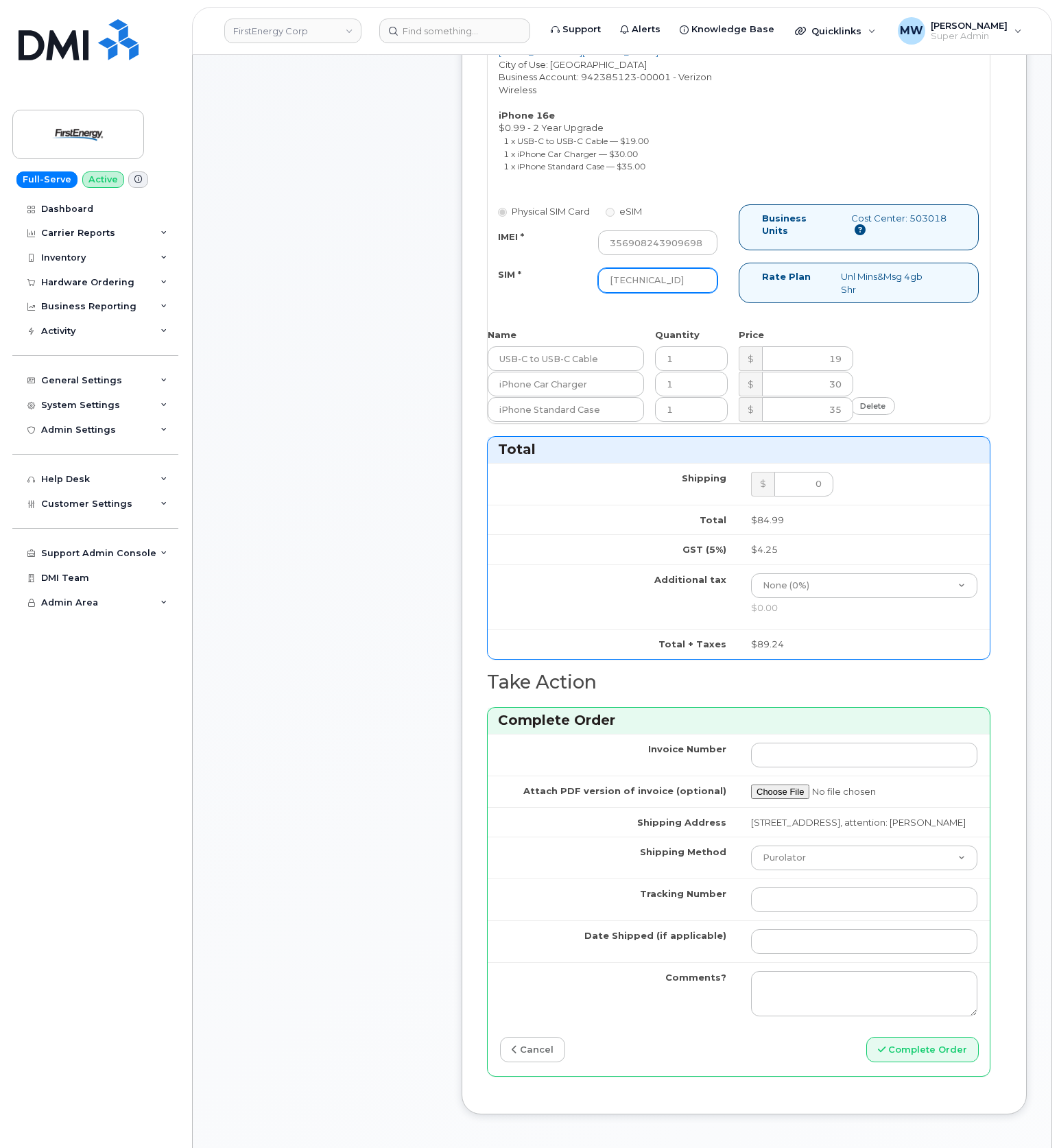
scroll to position [732, 0]
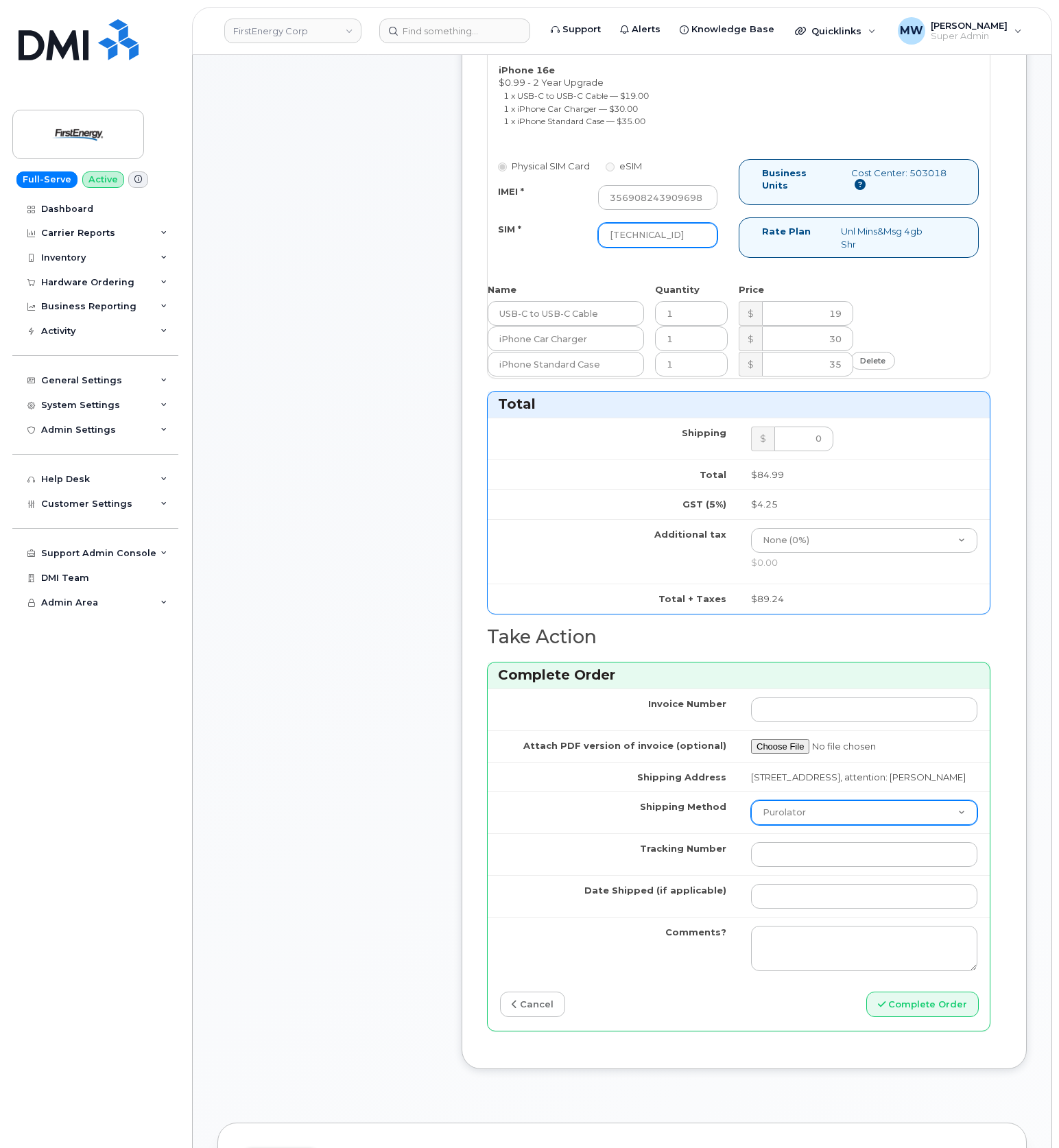
type input "[TECHNICAL_ID]"
drag, startPoint x: 791, startPoint y: 834, endPoint x: 793, endPoint y: 843, distance: 9.2
click at [791, 825] on select "Purolator UPS FedEx Canada Post Courier Other Drop Off Pick Up" at bounding box center [863, 812] width 226 height 25
click at [750, 819] on select "Purolator UPS FedEx Canada Post Courier Other Drop Off Pick Up" at bounding box center [863, 812] width 226 height 25
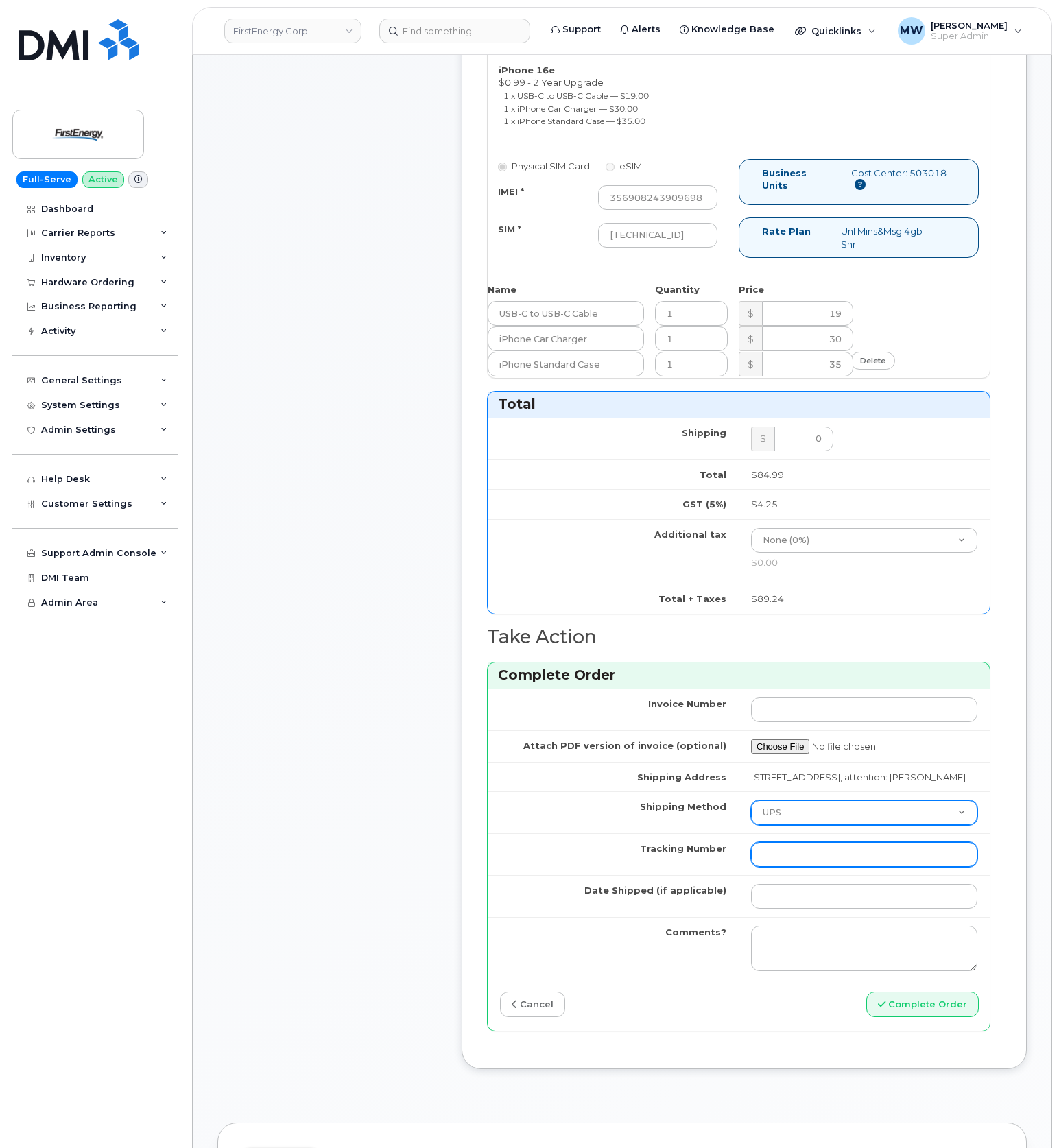
select select "FedEx"
click at [812, 867] on input "Tracking Number" at bounding box center [863, 854] width 226 height 25
paste input "446891522008"
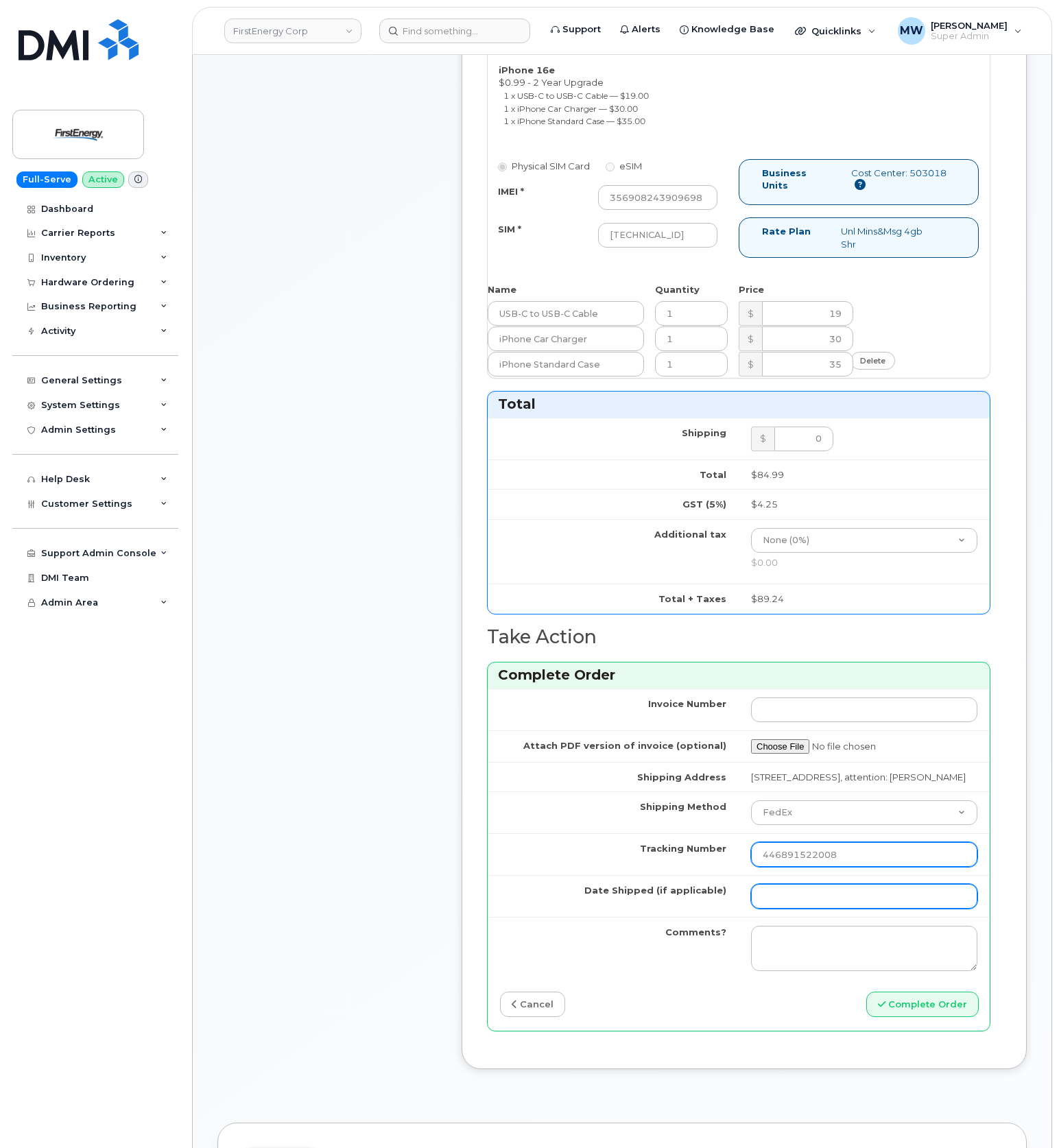
type input "446891522008"
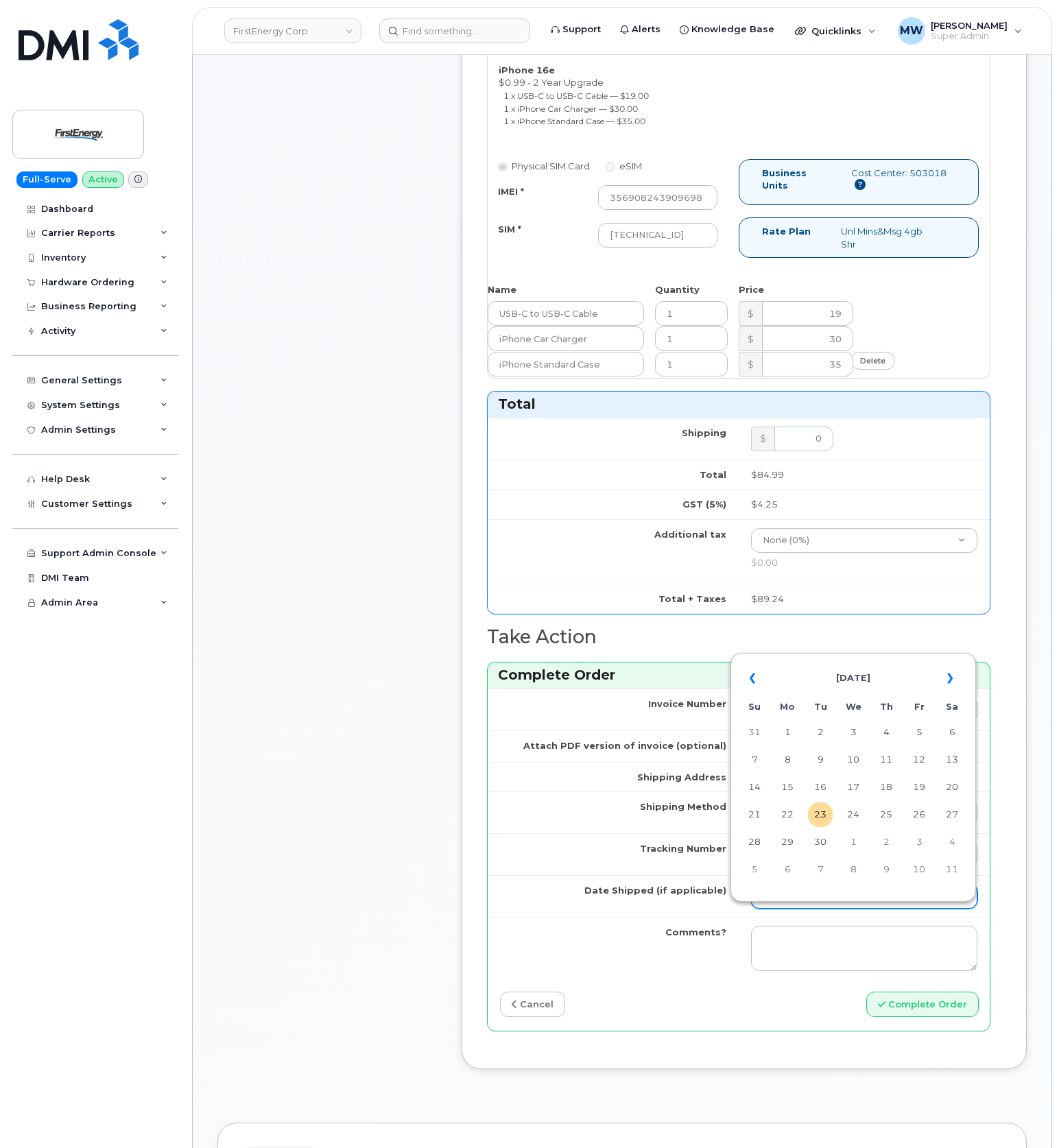
click at [779, 909] on input "Date Shipped (if applicable)" at bounding box center [863, 896] width 226 height 25
click at [798, 813] on td "22" at bounding box center [787, 814] width 25 height 25
type input "2025-09-22"
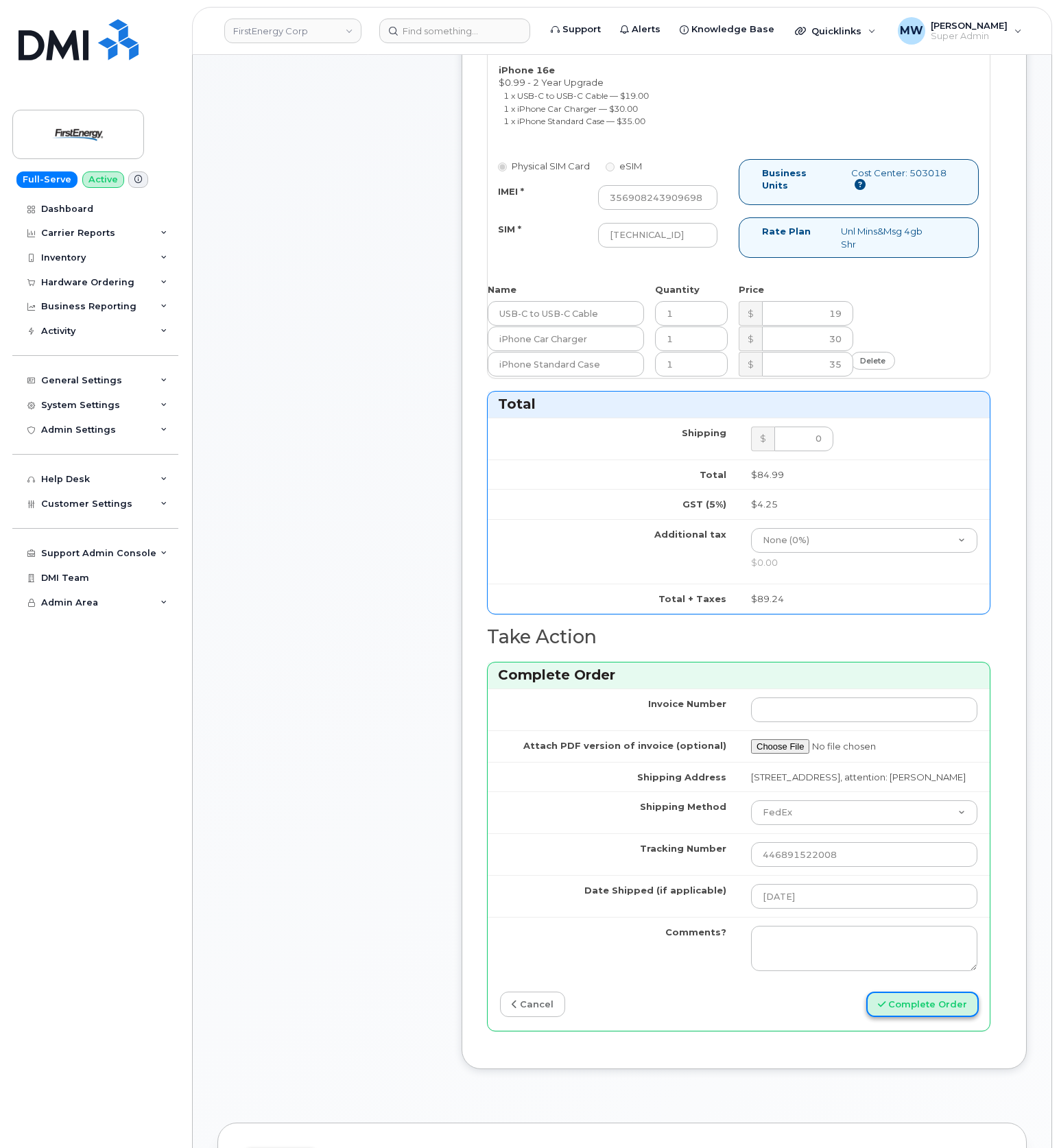
click at [917, 1016] on button "Complete Order" at bounding box center [922, 1004] width 112 height 25
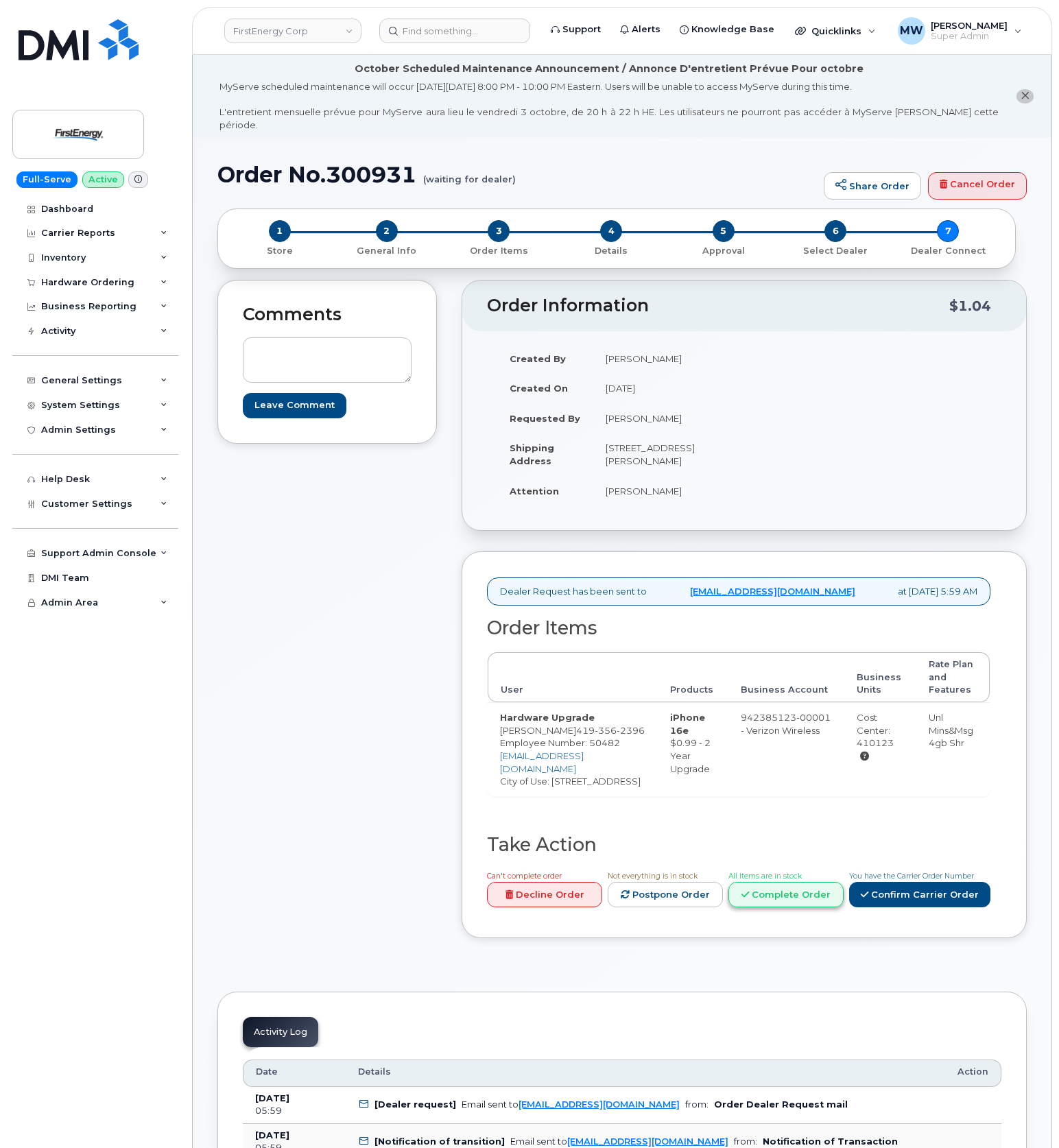
click at [784, 904] on link "Complete Order" at bounding box center [786, 894] width 115 height 25
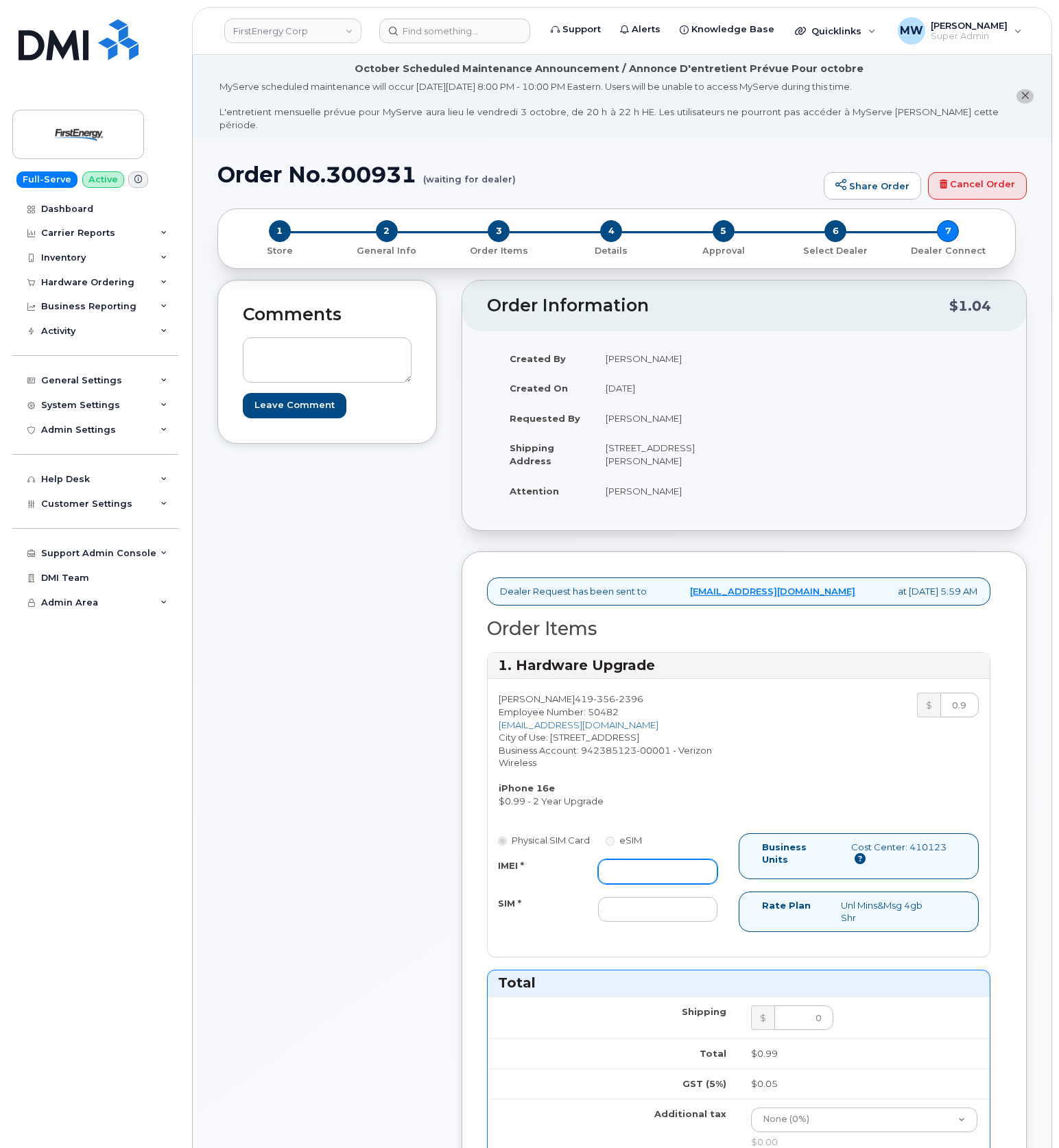
click at [634, 879] on input "IMEI *" at bounding box center [658, 871] width 119 height 25
paste input "354140919405809"
type input "354140919405809"
click at [681, 931] on div "Physical SIM Card eSIM IMEI * 354140919405809 SIM *" at bounding box center [613, 884] width 251 height 102
drag, startPoint x: 679, startPoint y: 920, endPoint x: 667, endPoint y: 848, distance: 73.0
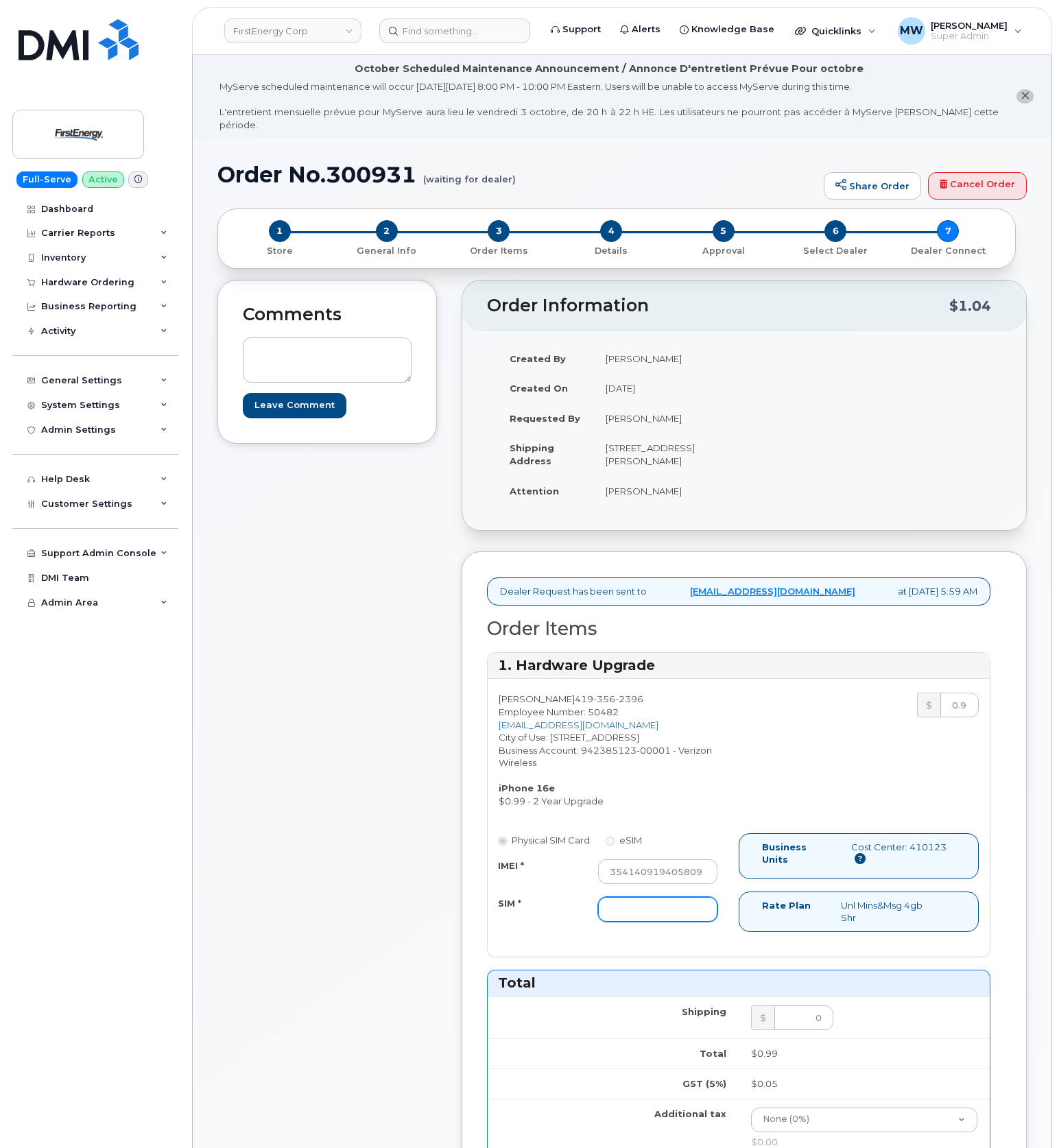
click at [679, 920] on input "SIM *" at bounding box center [658, 909] width 119 height 25
paste input "89148000011332513231"
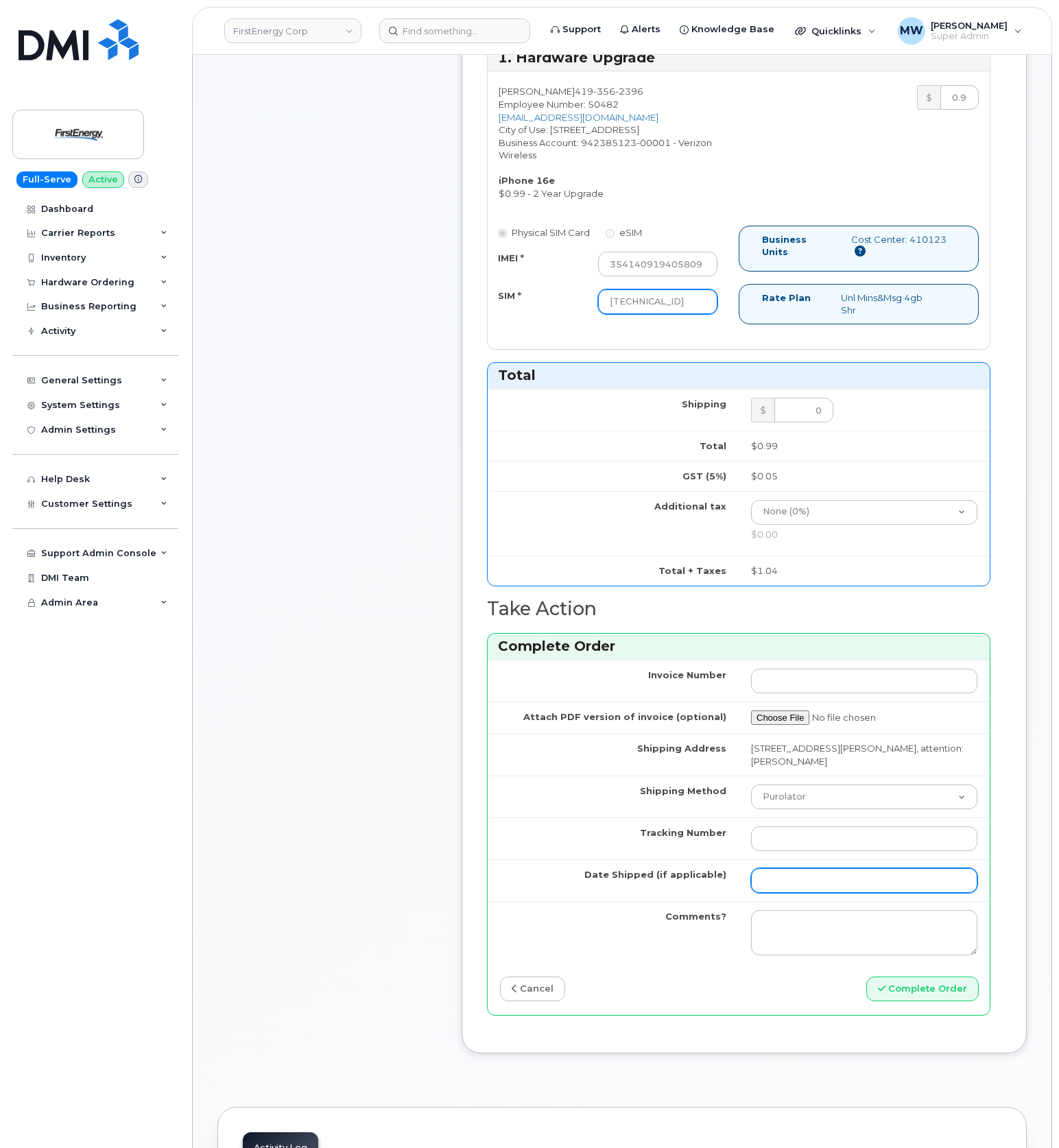
scroll to position [640, 0]
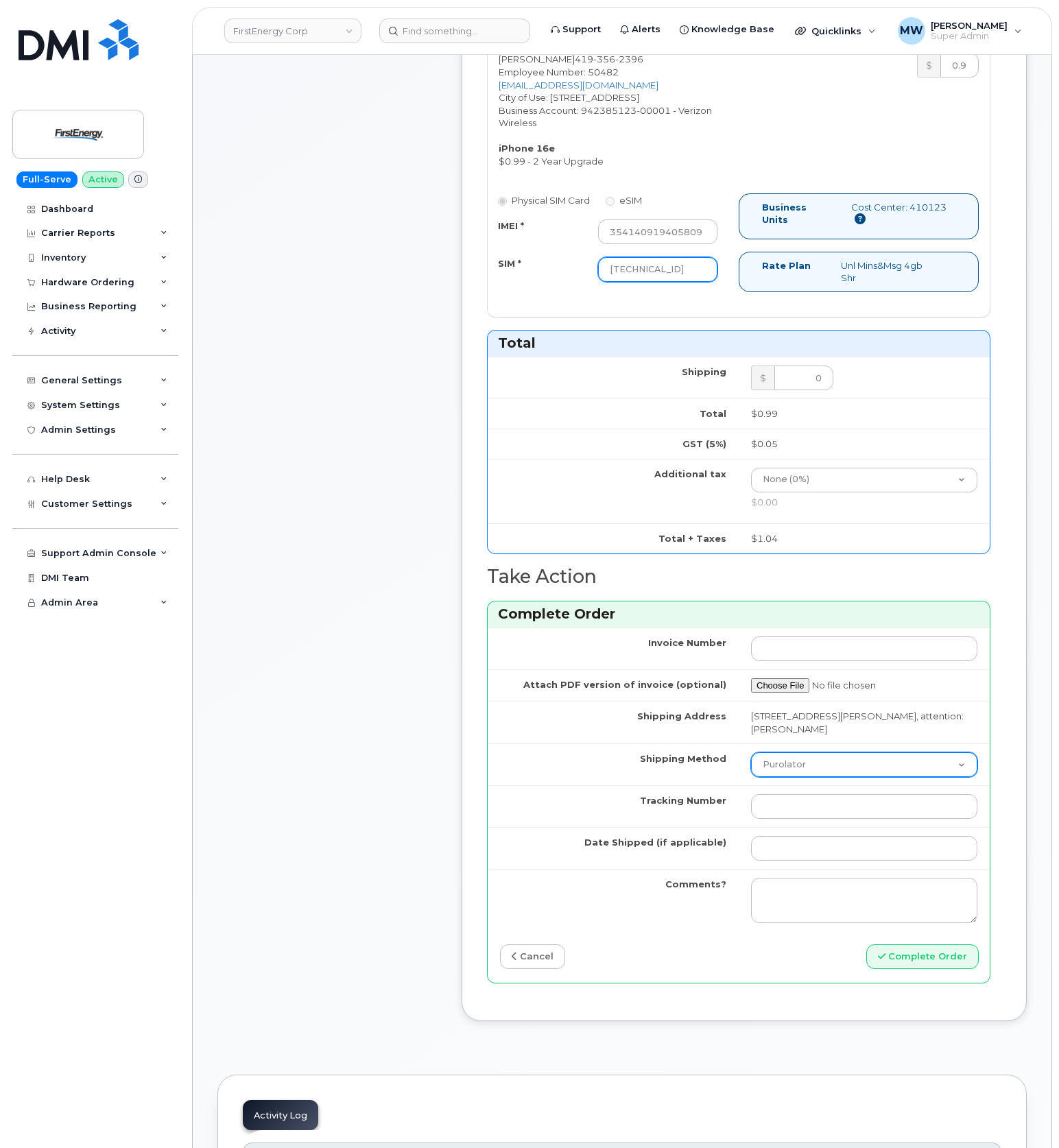
type input "89148000011332513231"
drag, startPoint x: 853, startPoint y: 770, endPoint x: 846, endPoint y: 783, distance: 14.8
click at [852, 771] on select "Purolator UPS FedEx Canada Post Courier Other Drop Off Pick Up" at bounding box center [863, 765] width 226 height 25
select select "FedEx"
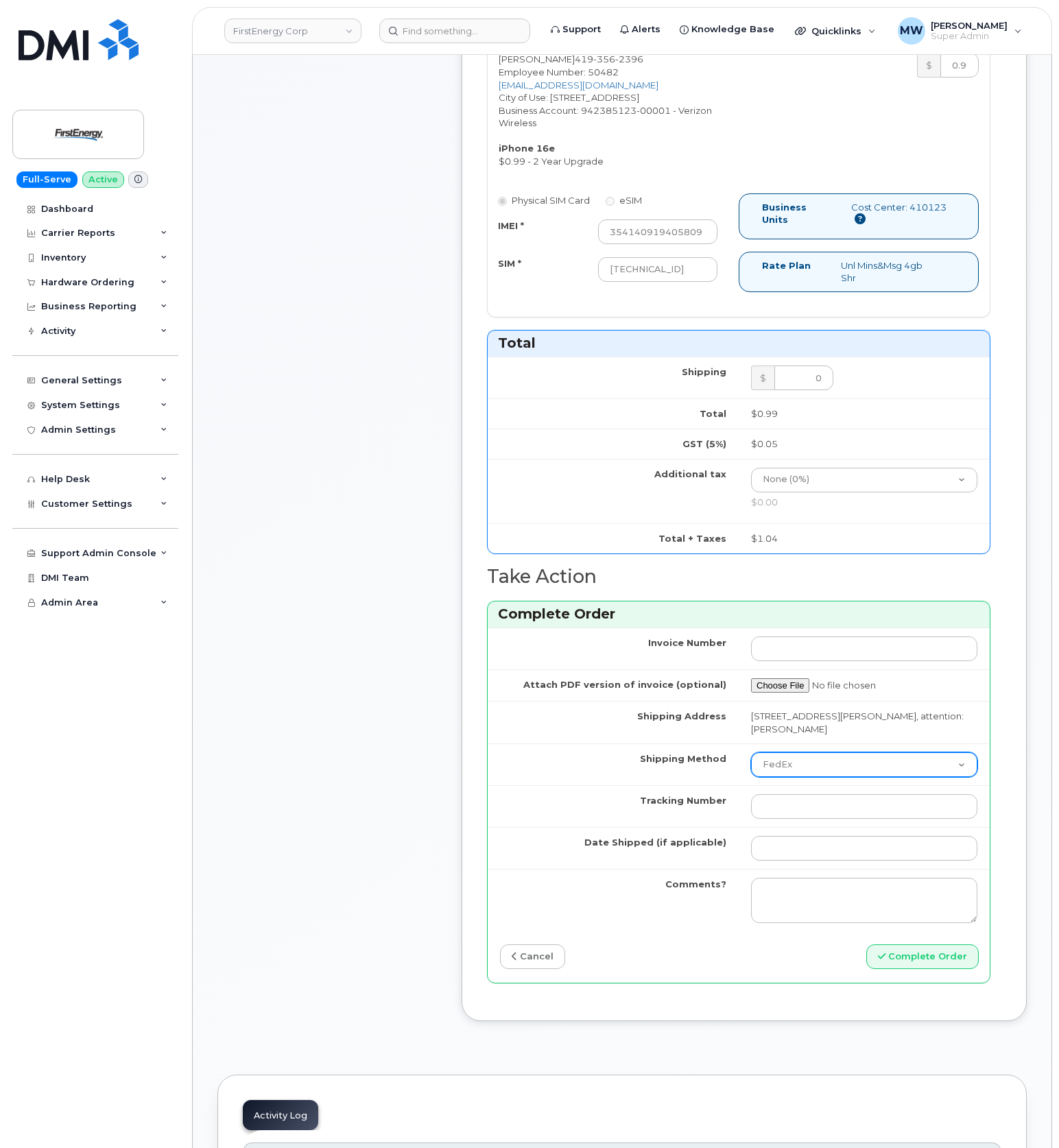
click at [750, 759] on select "Purolator UPS FedEx Canada Post Courier Other Drop Off Pick Up" at bounding box center [863, 765] width 226 height 25
drag, startPoint x: 790, startPoint y: 817, endPoint x: 783, endPoint y: 816, distance: 7.1
click at [790, 817] on input "Tracking Number" at bounding box center [863, 806] width 226 height 25
paste input "446891521685"
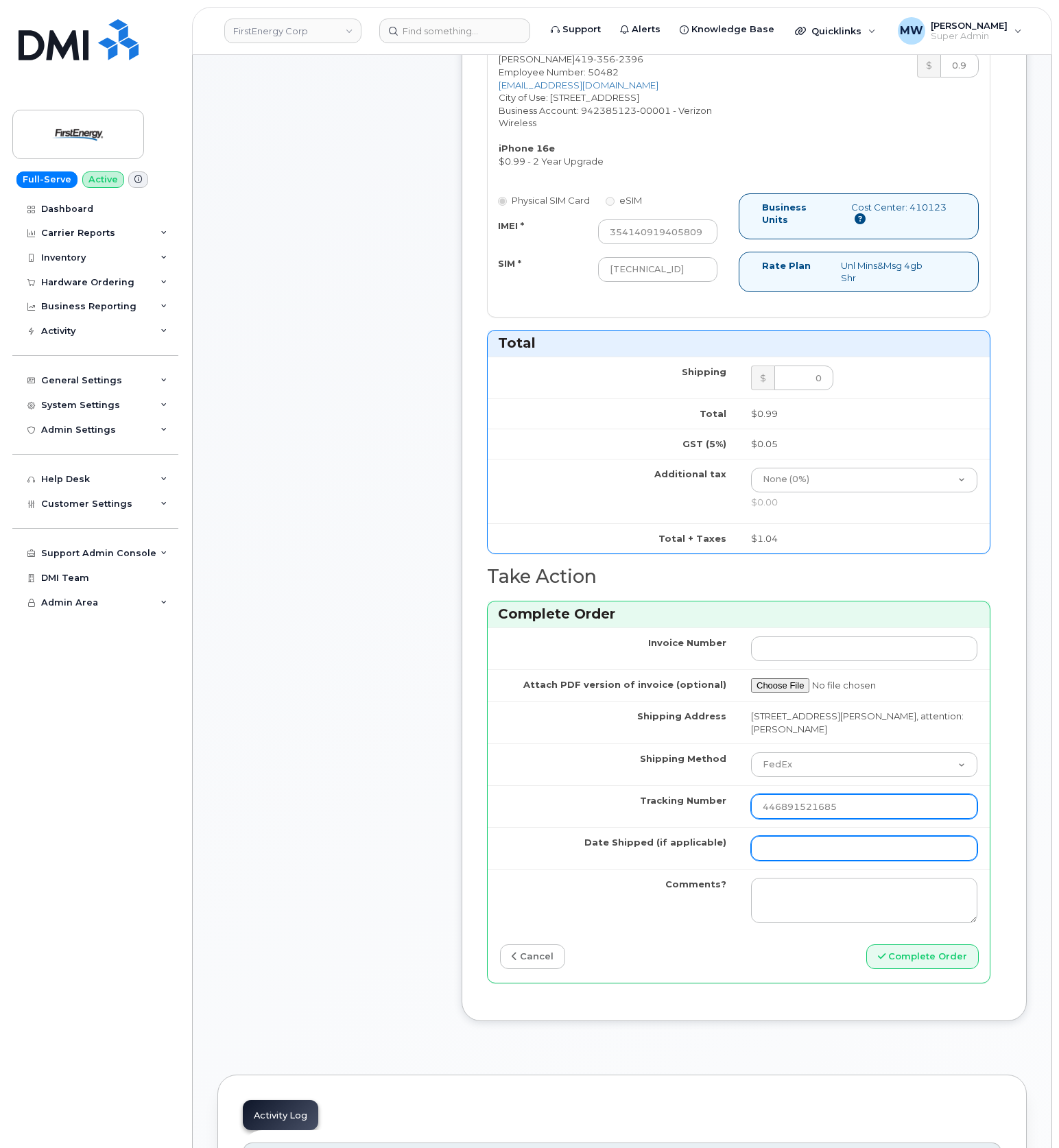
type input "446891521685"
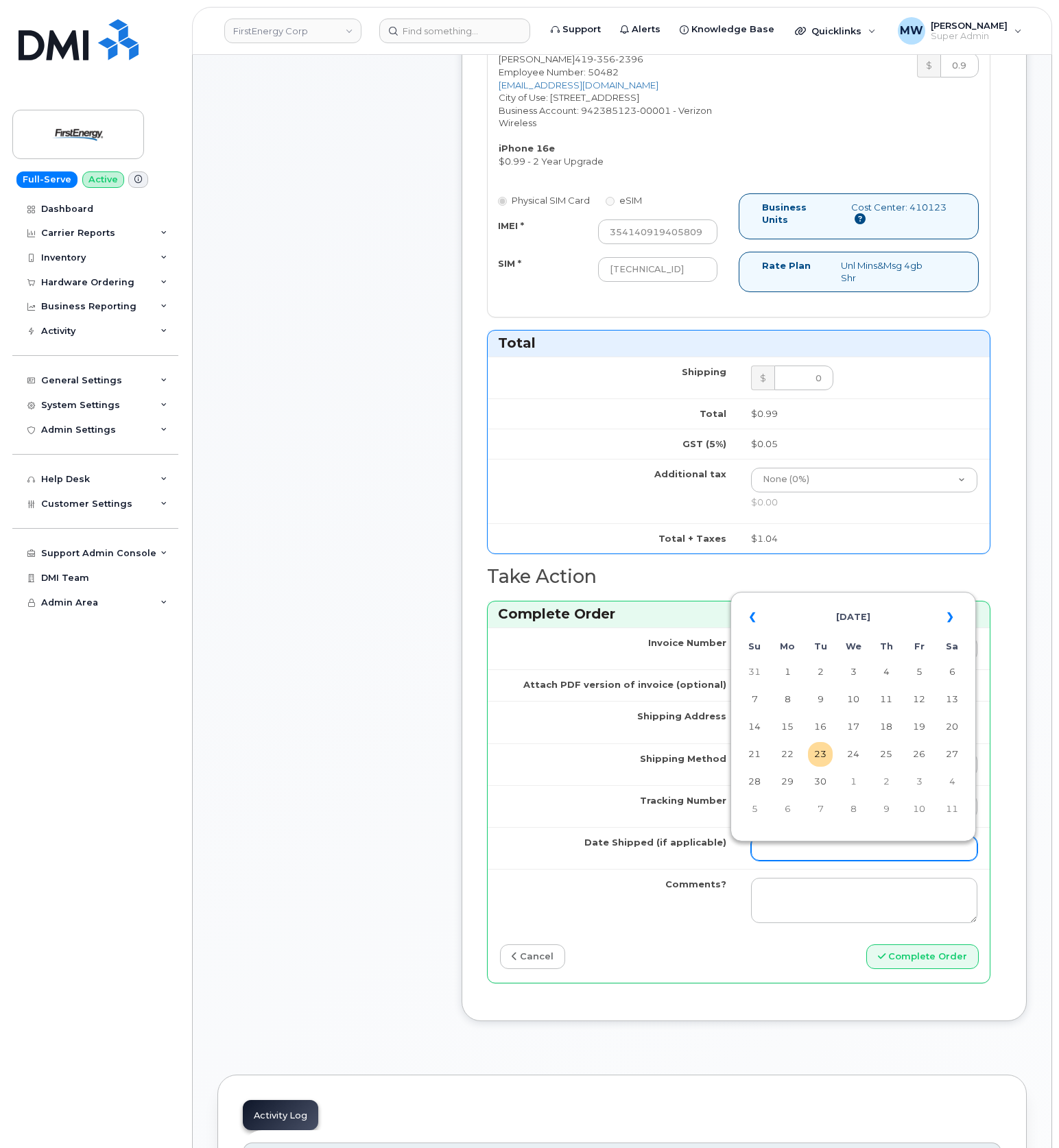
click at [861, 860] on input "Date Shipped (if applicable)" at bounding box center [863, 848] width 226 height 25
click at [887, 731] on td "18" at bounding box center [886, 727] width 25 height 25
type input "2025-09-18"
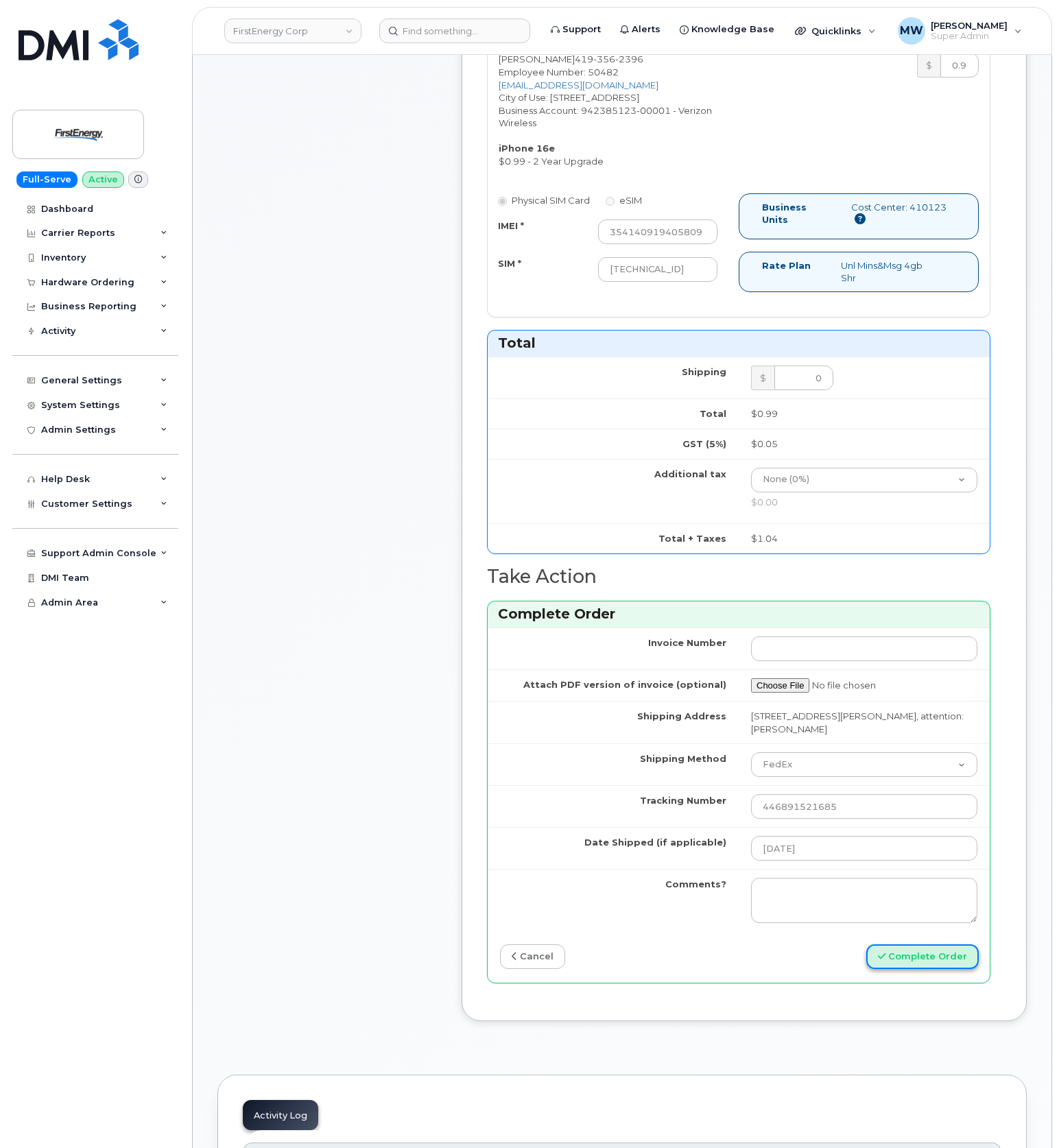
click at [940, 969] on button "Complete Order" at bounding box center [922, 957] width 112 height 25
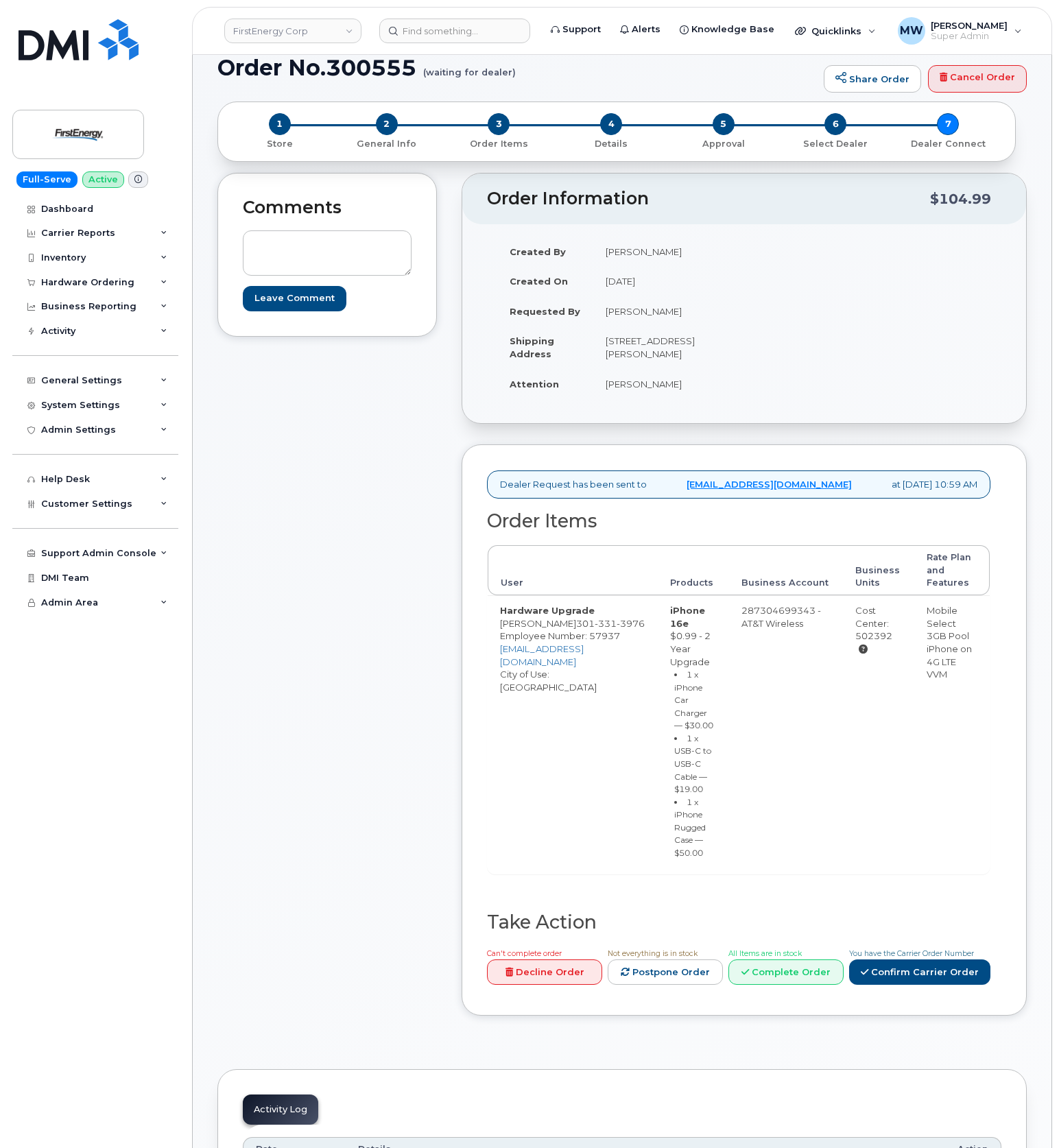
scroll to position [275, 0]
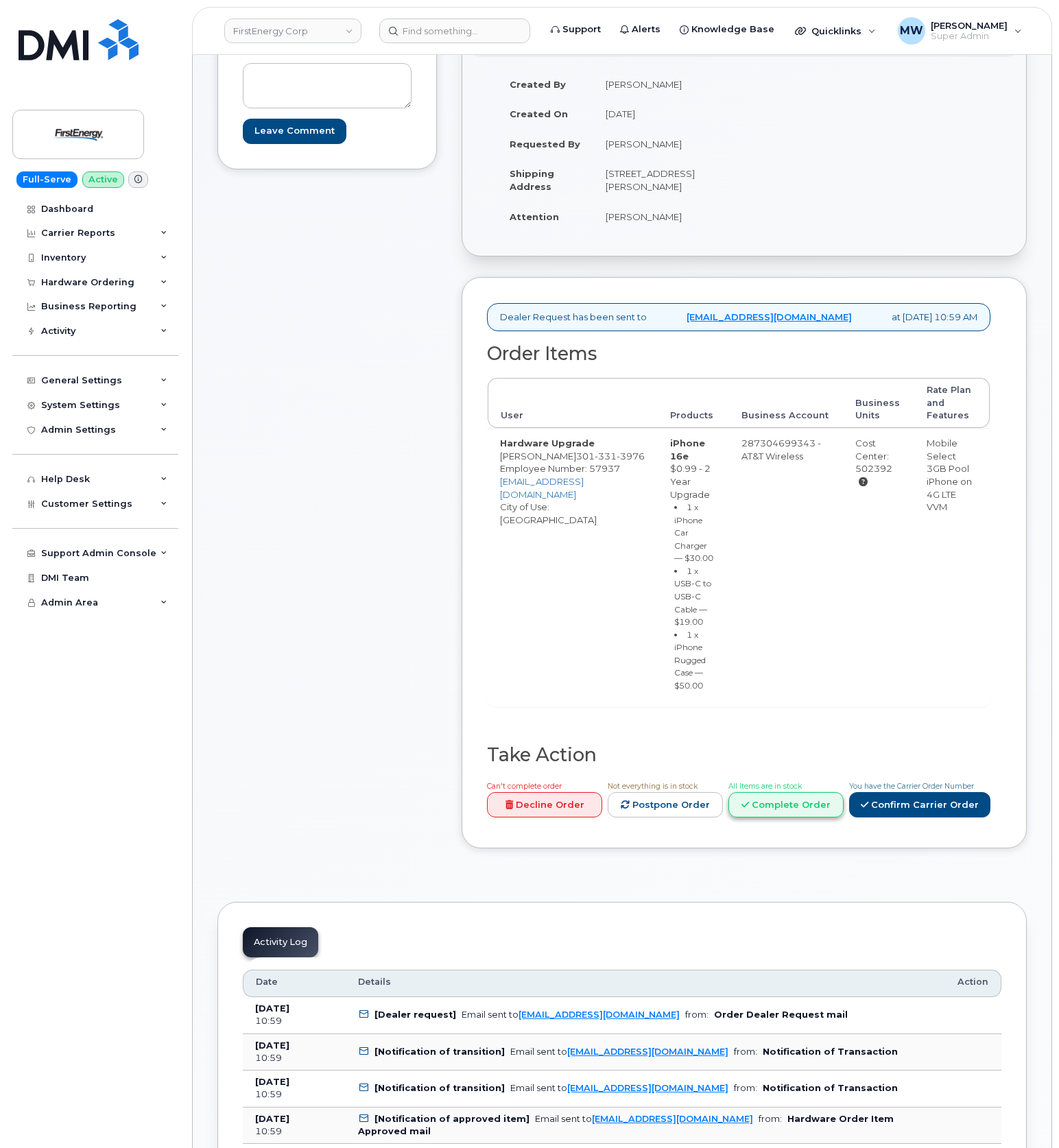
click at [830, 817] on link "Complete Order" at bounding box center [786, 804] width 115 height 25
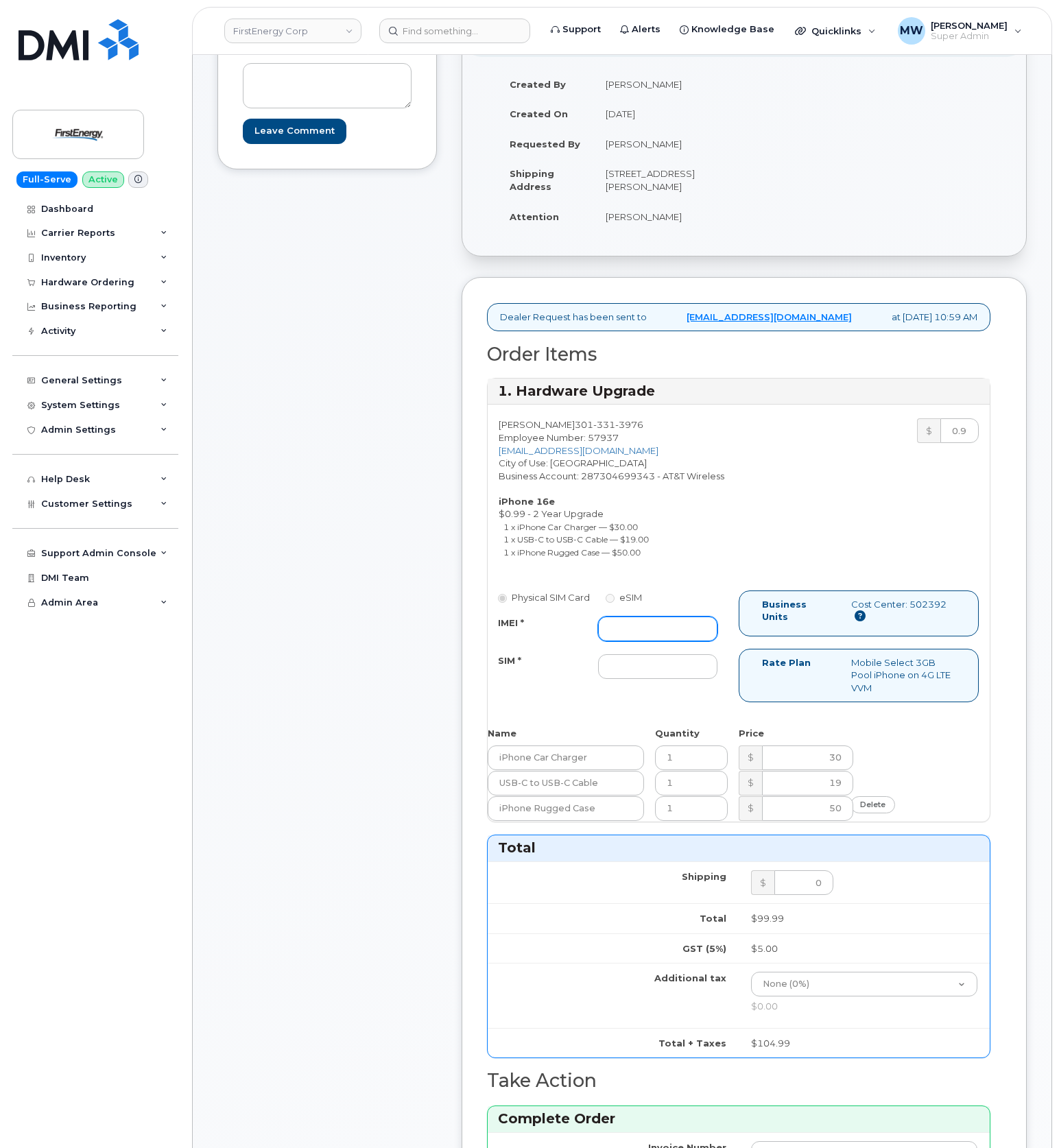
click at [618, 641] on input "IMEI *" at bounding box center [658, 628] width 119 height 25
paste input "355113217969353"
type input "355113217969353"
click at [645, 692] on div "Physical SIM Card eSIM IMEI * 355113217969353 SIM *" at bounding box center [613, 641] width 251 height 102
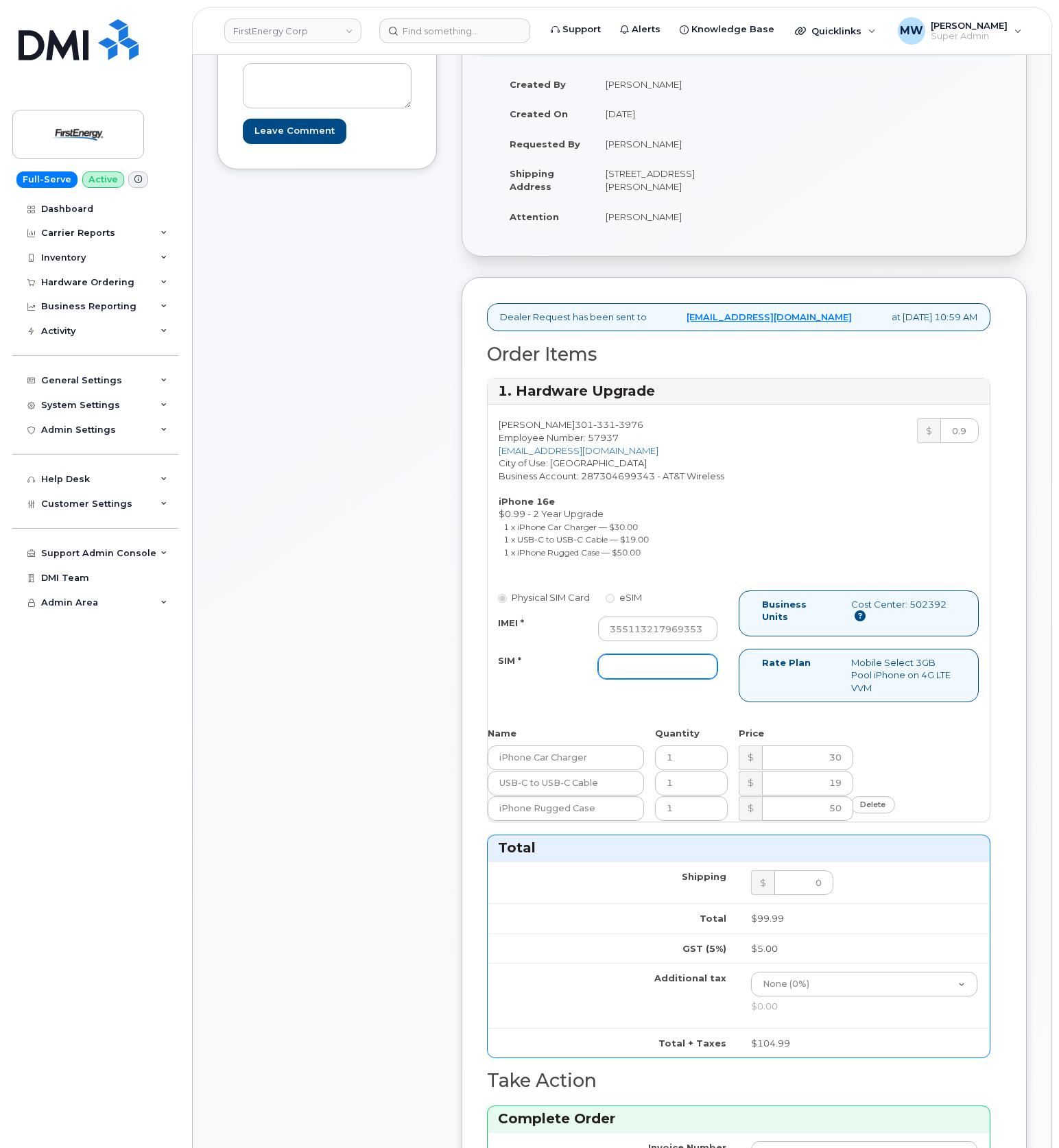
click at [647, 676] on input "SIM *" at bounding box center [658, 666] width 119 height 25
paste input "89012803332084885586"
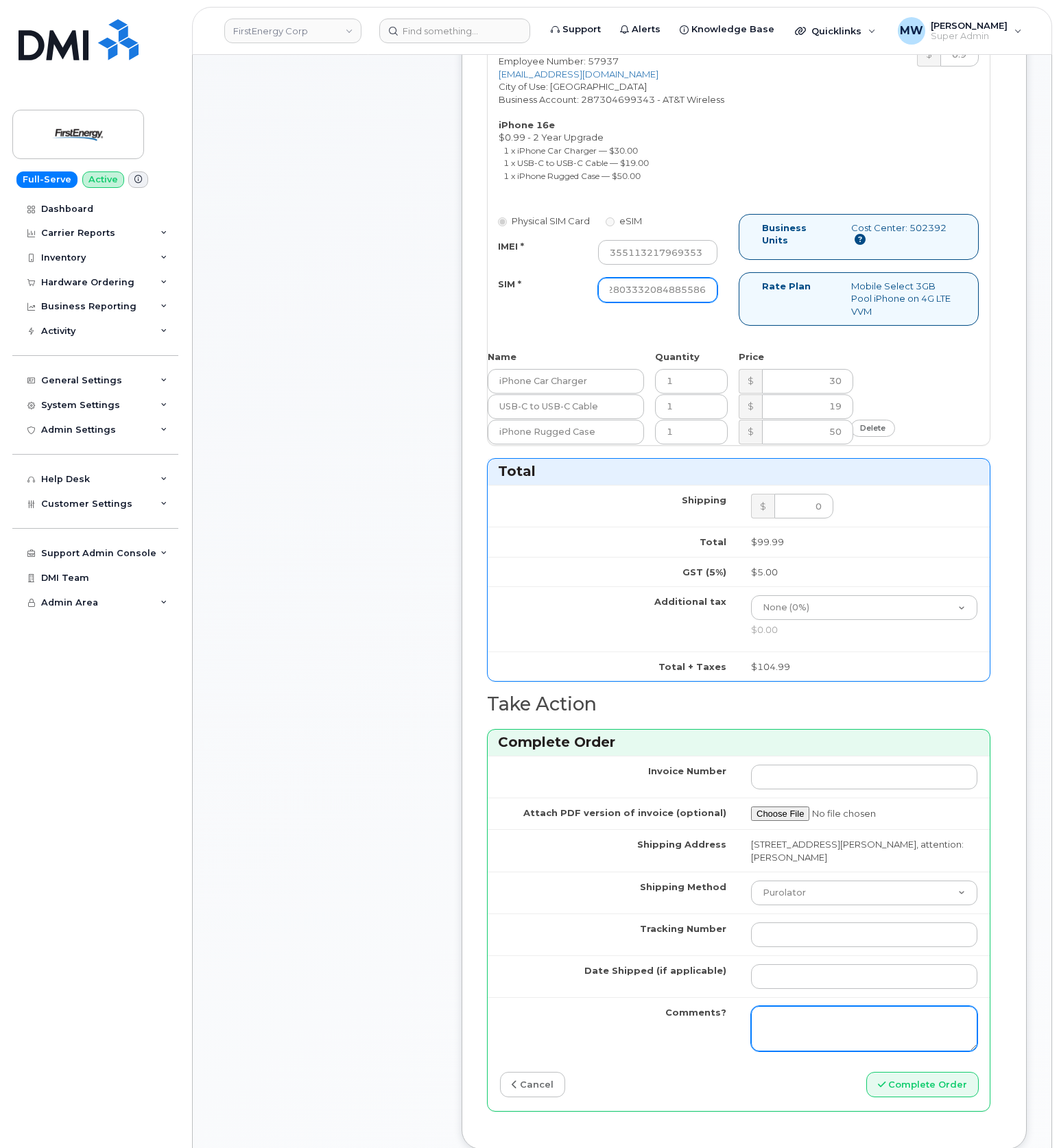
scroll to position [914, 0]
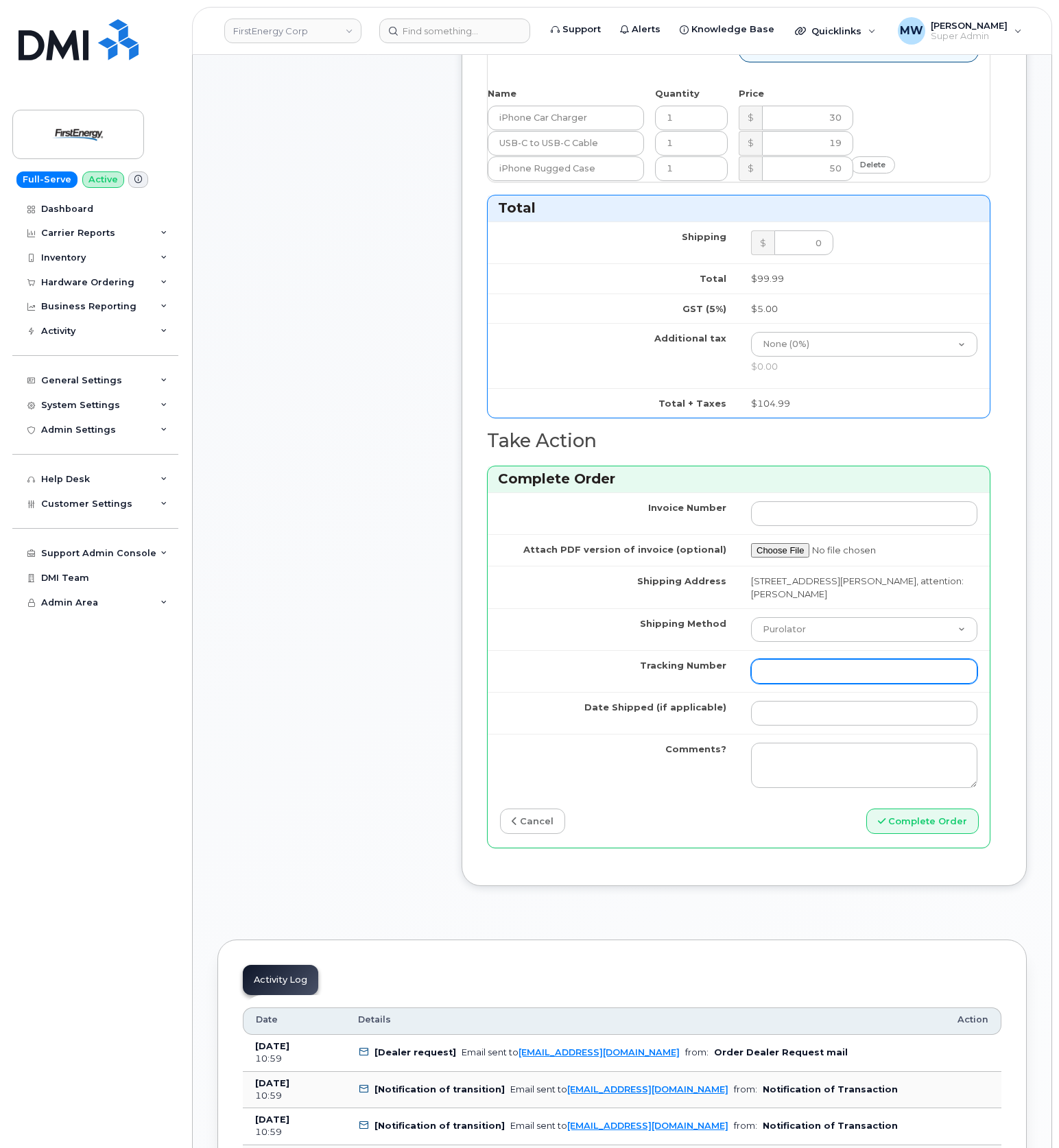
type input "89012803332084885586"
drag, startPoint x: 790, startPoint y: 696, endPoint x: 790, endPoint y: 684, distance: 12.0
click at [790, 684] on input "Tracking Number" at bounding box center [863, 671] width 226 height 25
click at [793, 642] on select "Purolator UPS FedEx Canada Post Courier Other Drop Off Pick Up" at bounding box center [863, 629] width 226 height 25
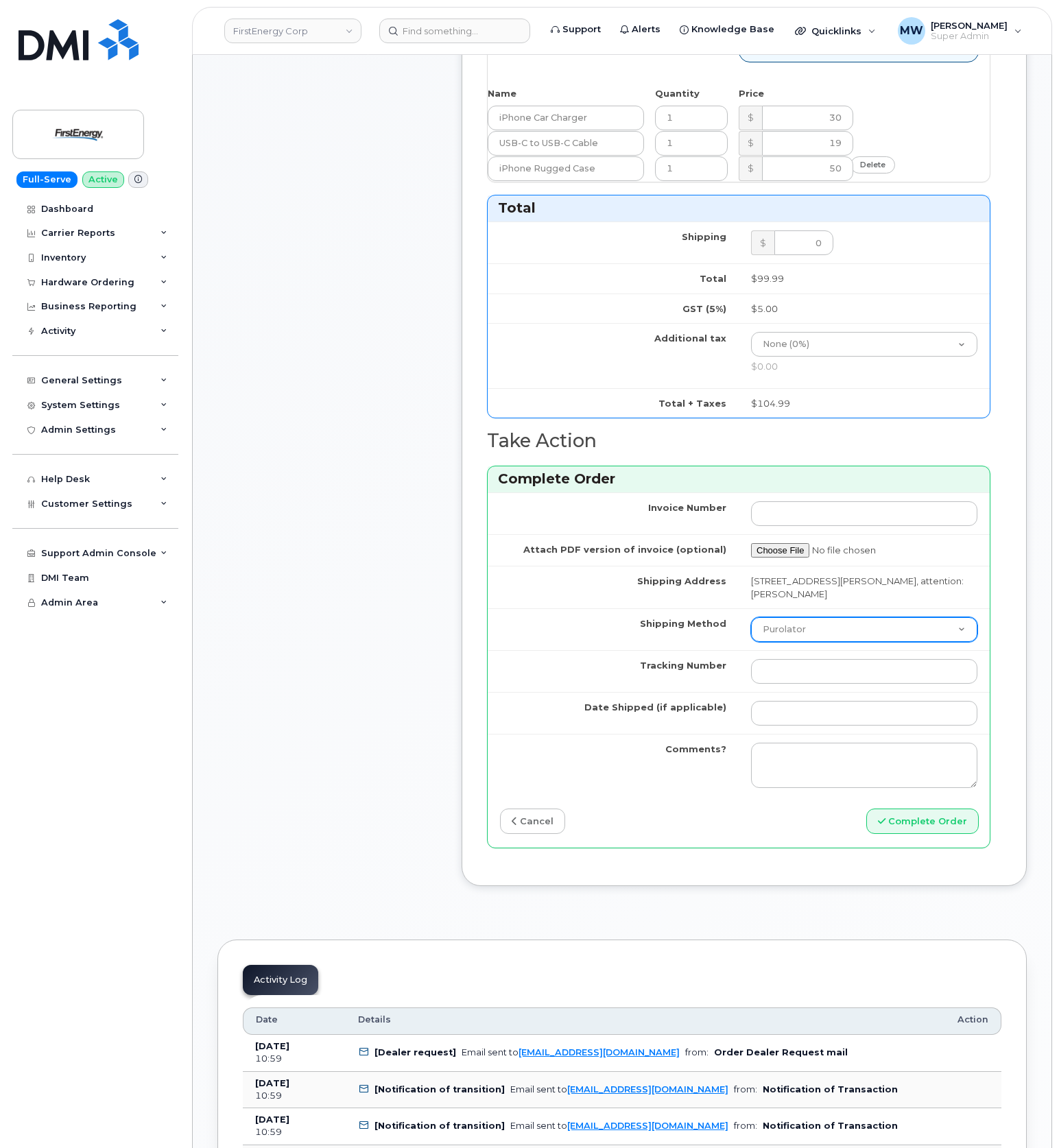
select select "FedEx"
click at [750, 642] on select "Purolator UPS FedEx Canada Post Courier Other Drop Off Pick Up" at bounding box center [863, 629] width 226 height 25
click at [848, 684] on input "Tracking Number" at bounding box center [863, 671] width 226 height 25
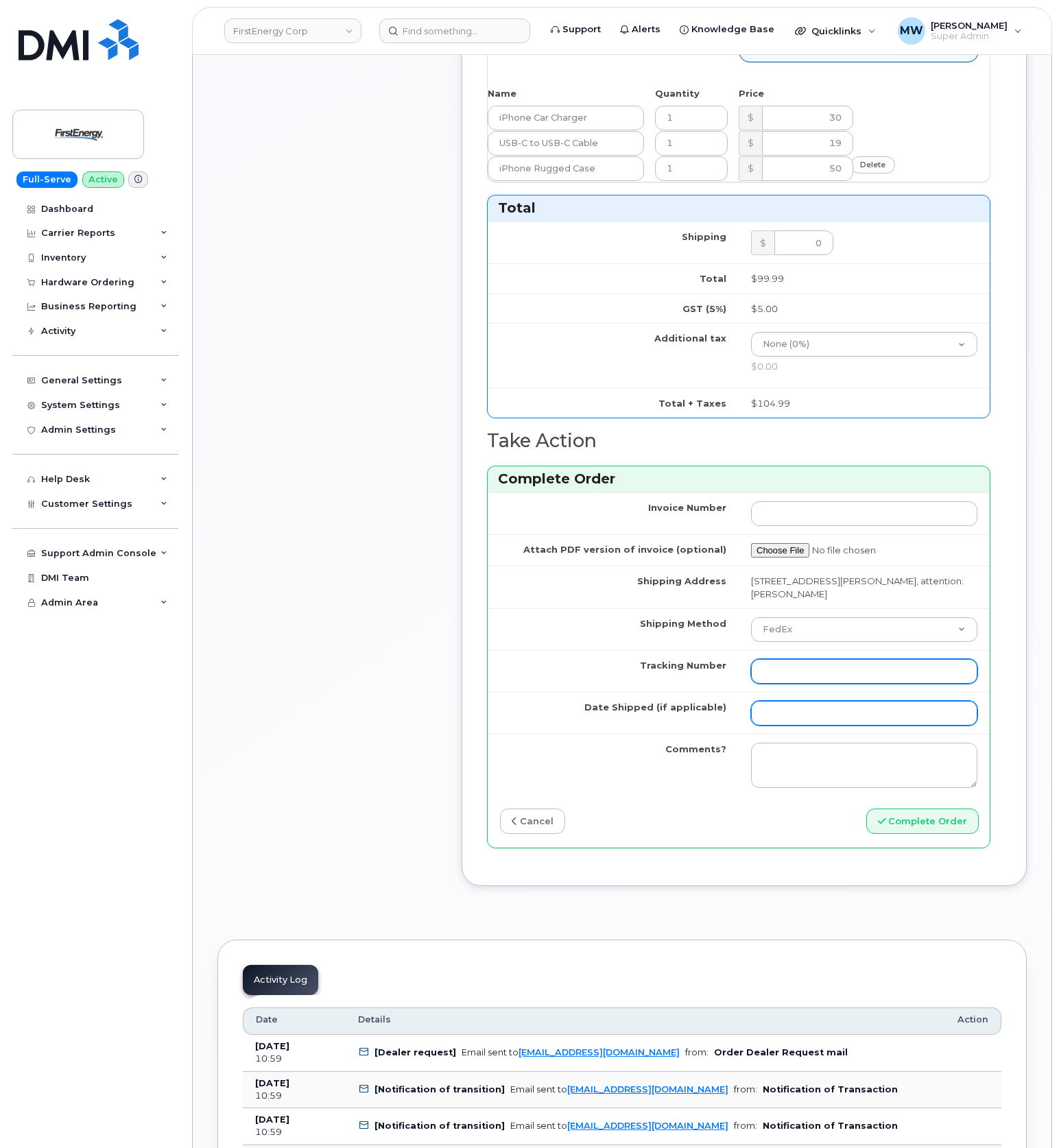
paste input "446891521663"
type input "446891521663"
click at [801, 734] on td at bounding box center [864, 713] width 251 height 42
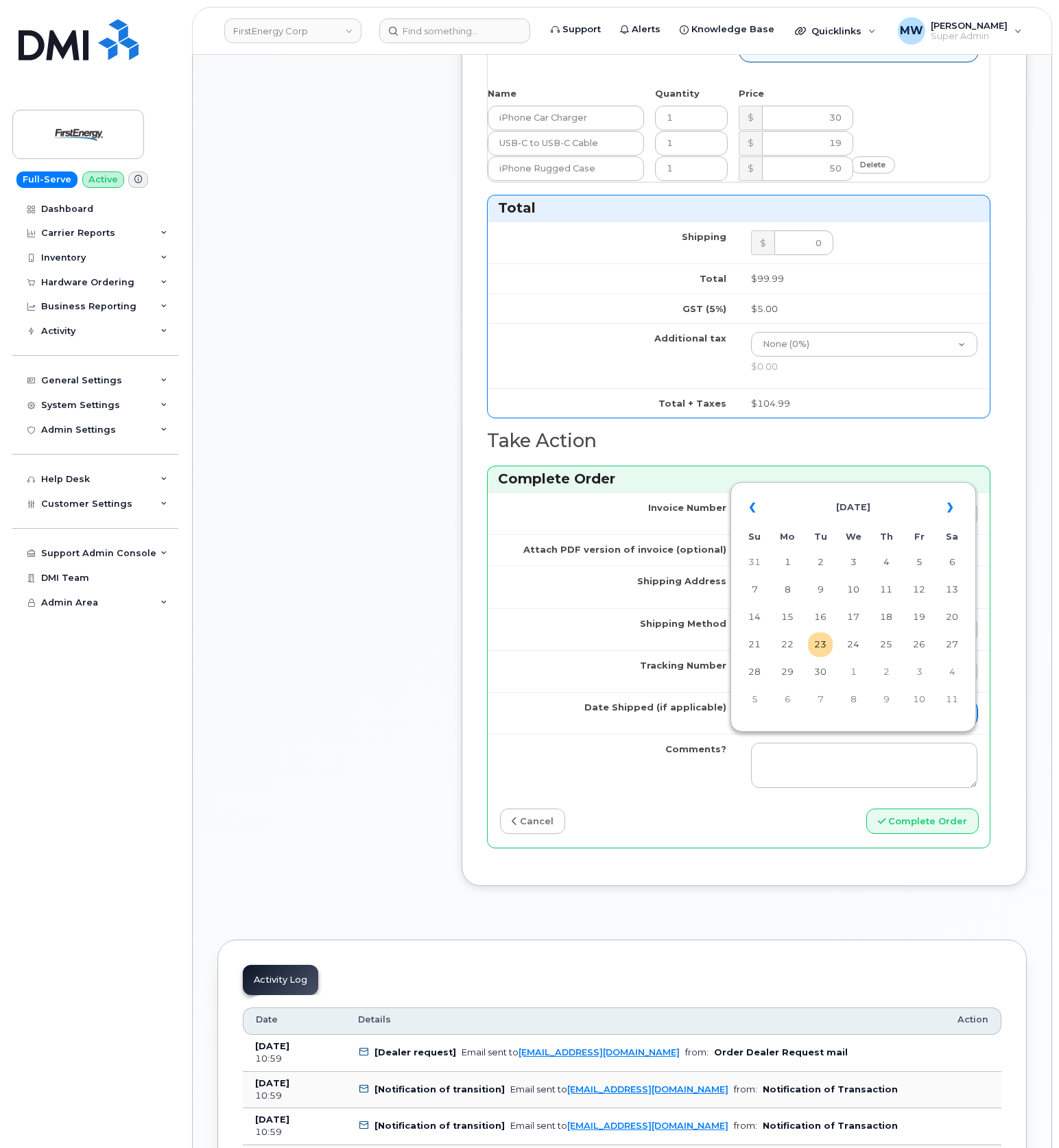
click at [799, 726] on input "Date Shipped (if applicable)" at bounding box center [863, 713] width 226 height 25
click at [884, 621] on td "18" at bounding box center [886, 617] width 25 height 25
type input "2025-09-18"
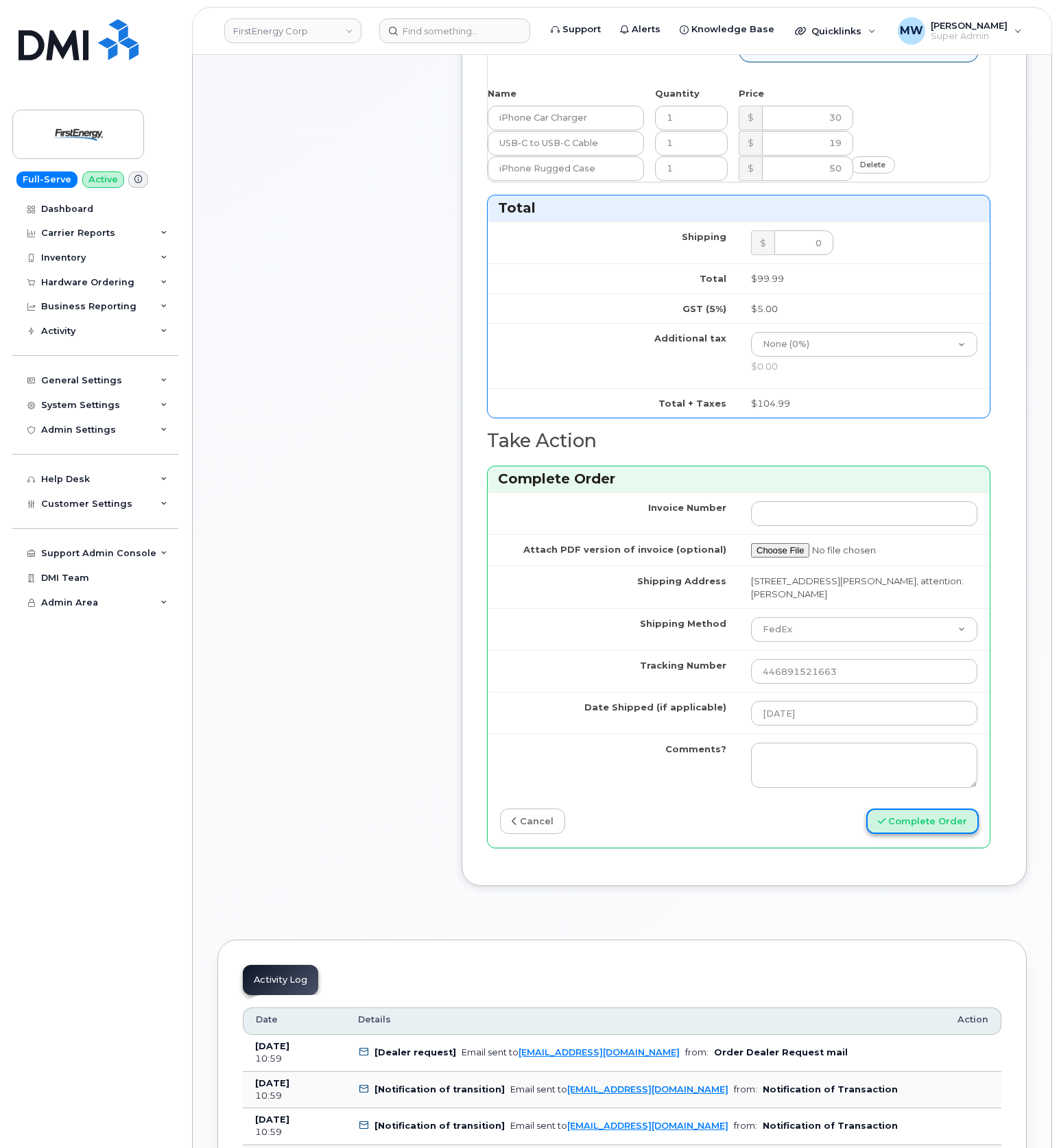
click at [943, 834] on button "Complete Order" at bounding box center [922, 820] width 112 height 25
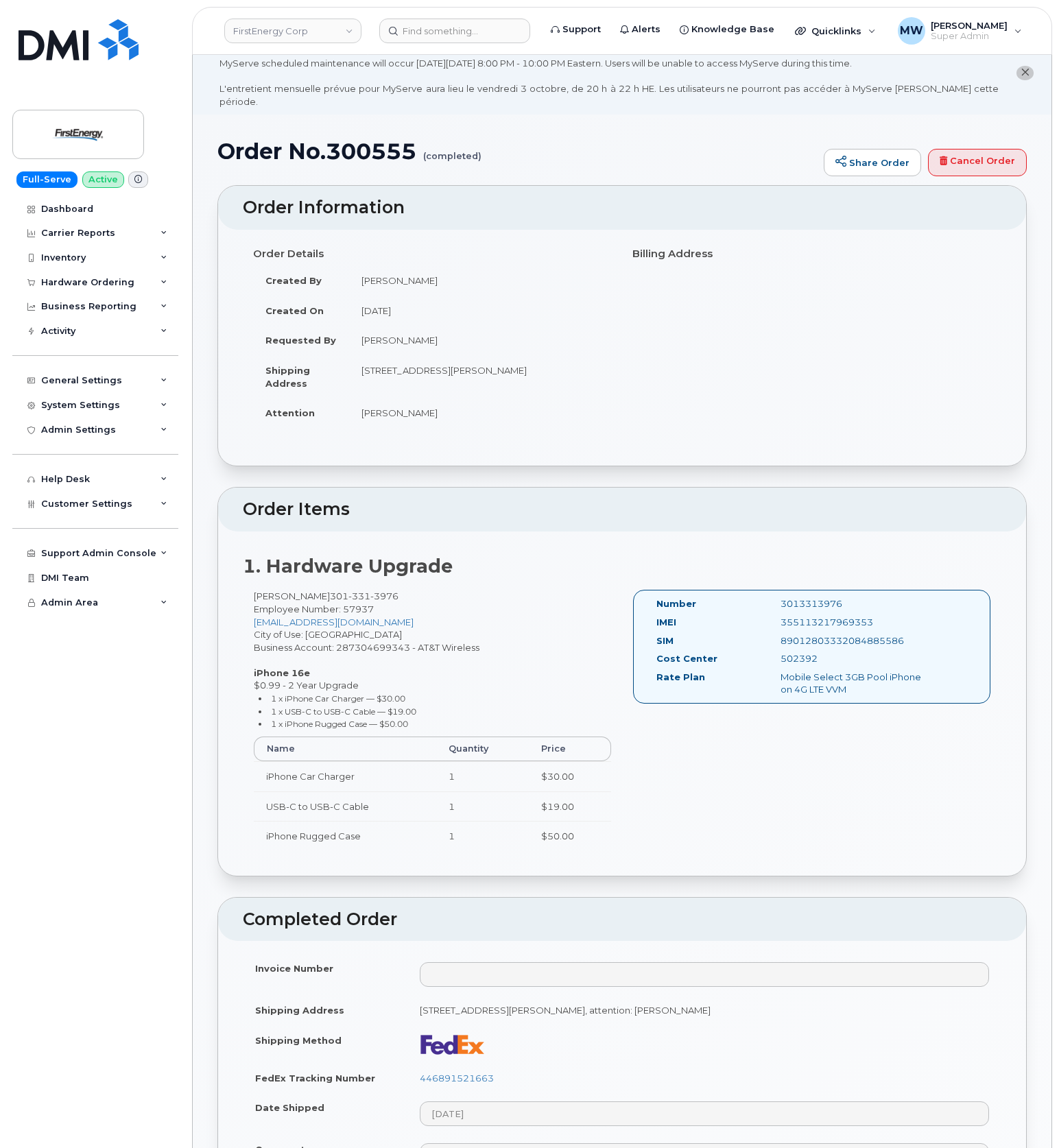
scroll to position [92, 0]
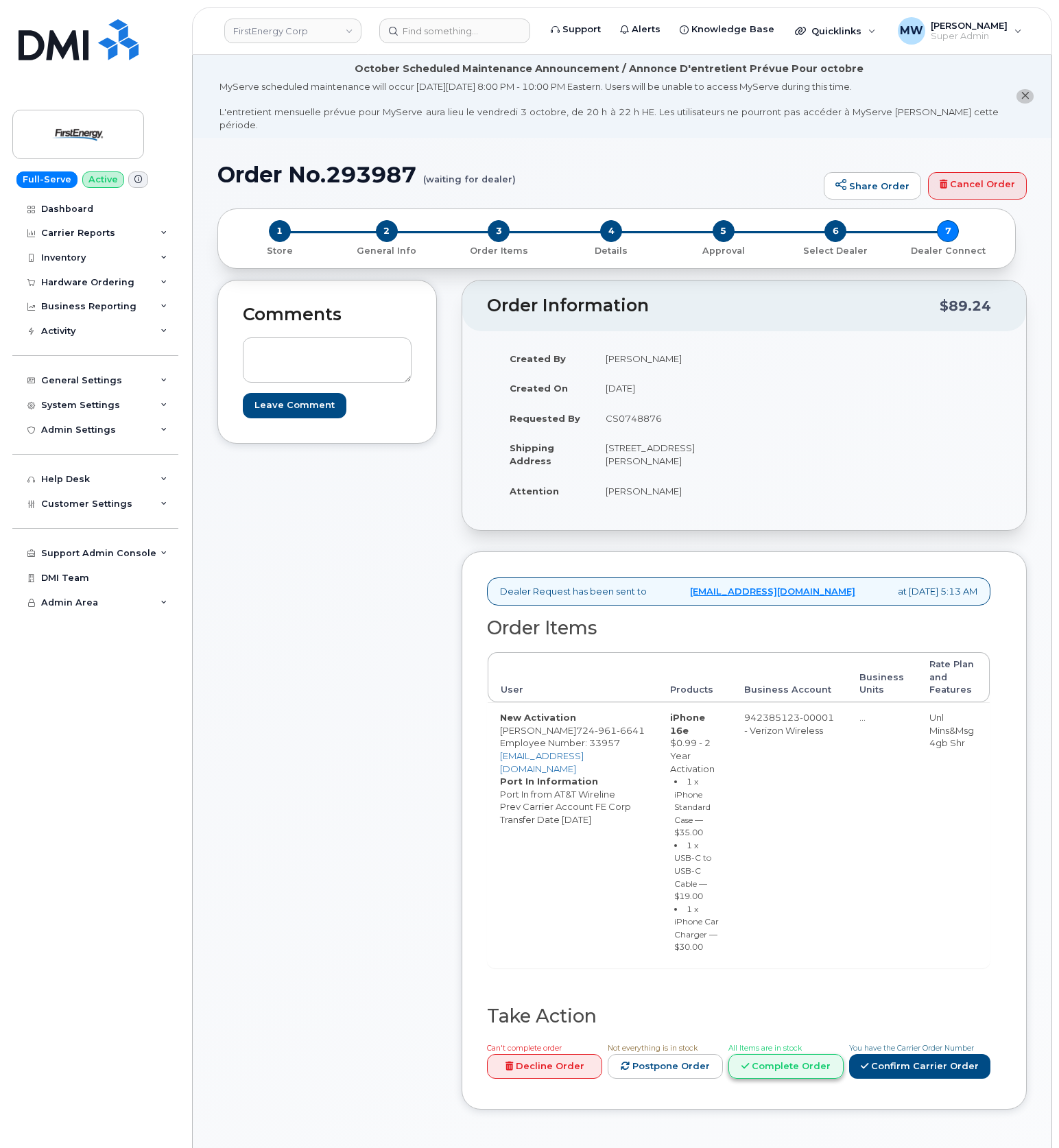
click at [773, 1062] on link "Complete Order" at bounding box center [786, 1066] width 115 height 25
